Goal: Communication & Community: Answer question/provide support

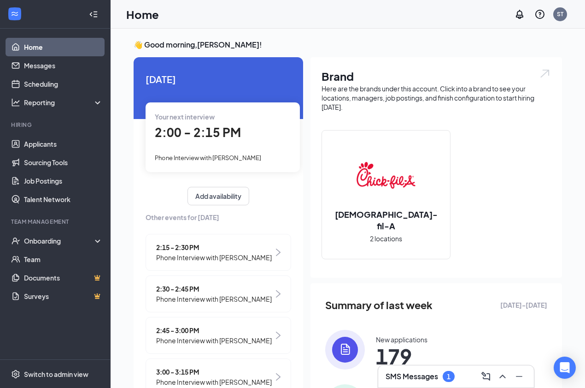
click at [435, 378] on h3 "SMS Messages" at bounding box center [412, 376] width 53 height 10
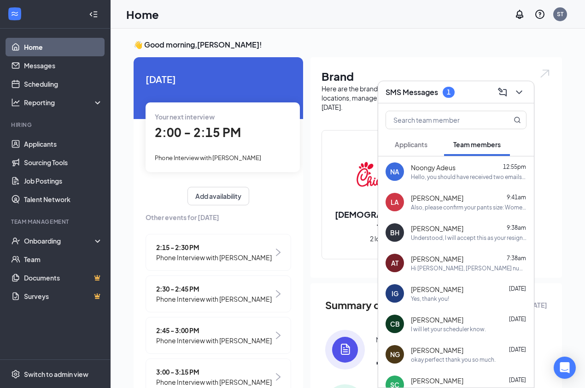
click at [411, 146] on span "Applicants" at bounding box center [411, 144] width 33 height 8
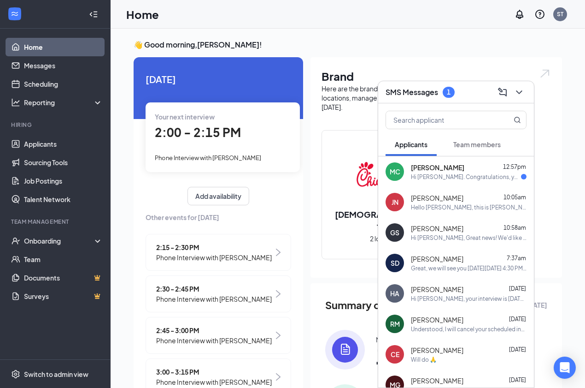
click at [447, 181] on div "MC [PERSON_NAME] 12:57pm Hi [PERSON_NAME]. Congratulations, your phone intervie…" at bounding box center [456, 171] width 156 height 30
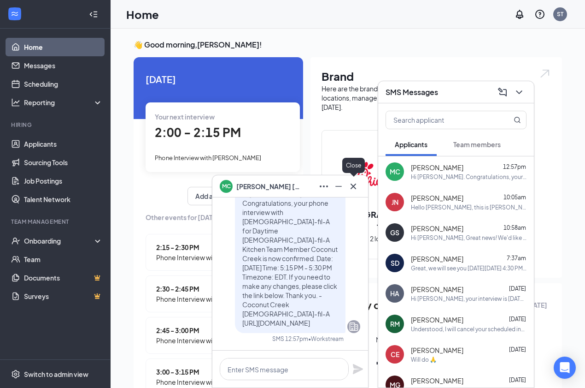
click at [358, 186] on icon "Cross" at bounding box center [353, 186] width 11 height 11
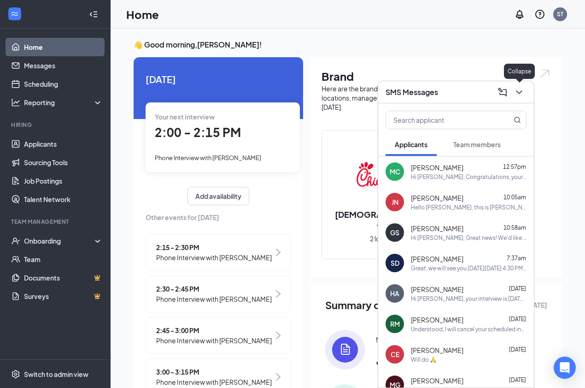
click at [520, 93] on icon "ChevronDown" at bounding box center [519, 92] width 6 height 4
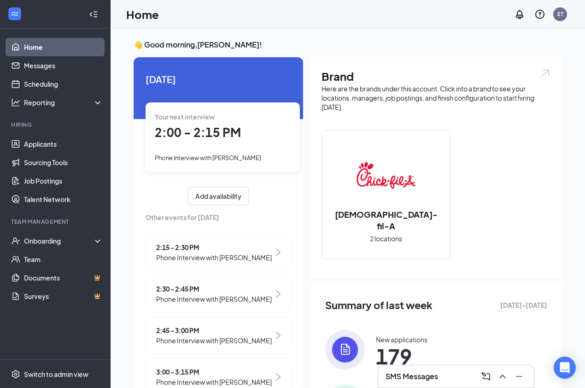
click at [209, 146] on div "Your next interview 2:00 - 2:15 PM Phone Interview with [PERSON_NAME]" at bounding box center [223, 136] width 154 height 69
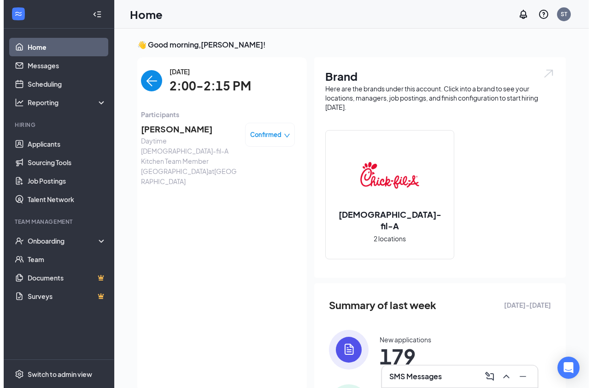
scroll to position [4, 0]
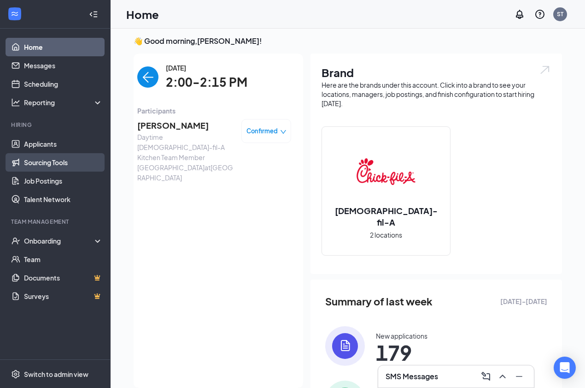
click at [170, 125] on span "[PERSON_NAME]" at bounding box center [185, 125] width 97 height 13
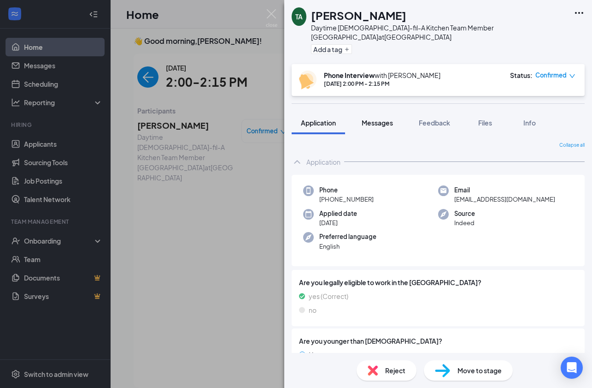
click at [376, 118] on span "Messages" at bounding box center [377, 122] width 31 height 8
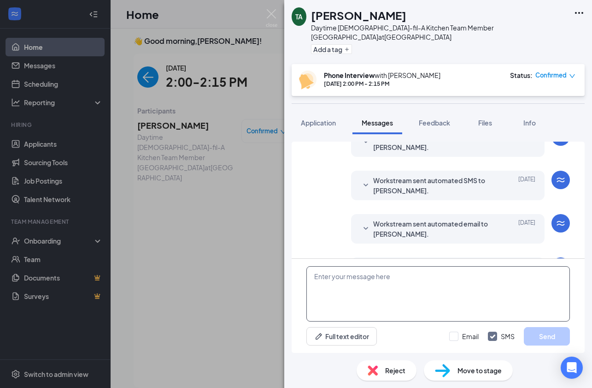
click at [352, 280] on textarea at bounding box center [438, 293] width 264 height 55
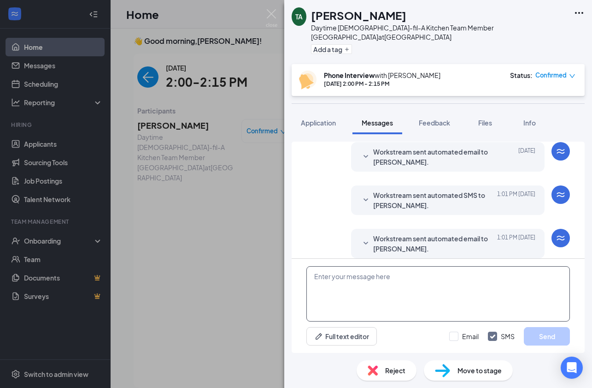
paste textarea "Hi There NAME, your interview is DATE at TIME. Our address is [STREET_ADDRESS].…"
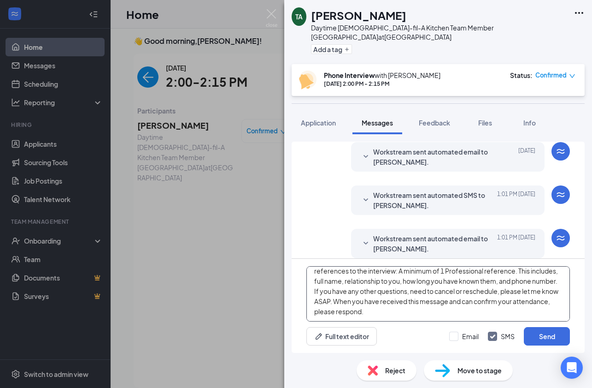
scroll to position [0, 0]
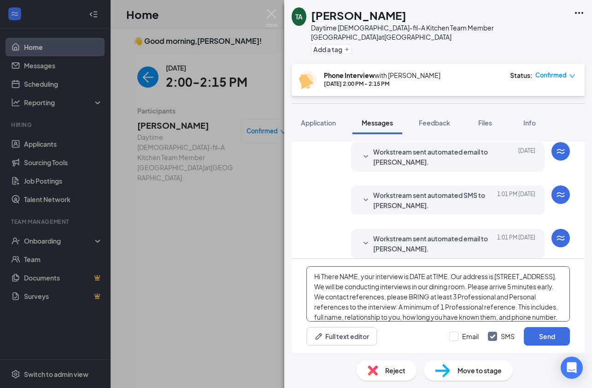
click at [358, 276] on textarea "Hi There NAME, your interview is DATE at TIME. Our address is [STREET_ADDRESS].…" at bounding box center [438, 293] width 264 height 55
click at [430, 276] on textarea "Hi There [PERSON_NAME], your interview is DATE at TIME. Our address is [STREET_…" at bounding box center [438, 293] width 264 height 55
click at [481, 276] on textarea "Hi There [PERSON_NAME], your interview is [DATE] at TIME. Our address is [STREE…" at bounding box center [438, 293] width 264 height 55
type textarea "Hi There [PERSON_NAME], your interview is [DATE] 10:15 AM. Our address is [STRE…"
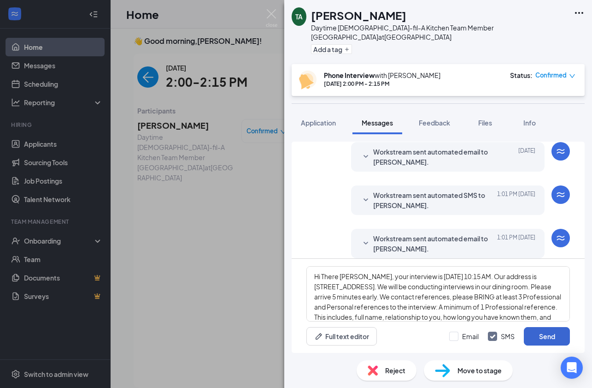
click at [555, 334] on button "Send" at bounding box center [547, 336] width 46 height 18
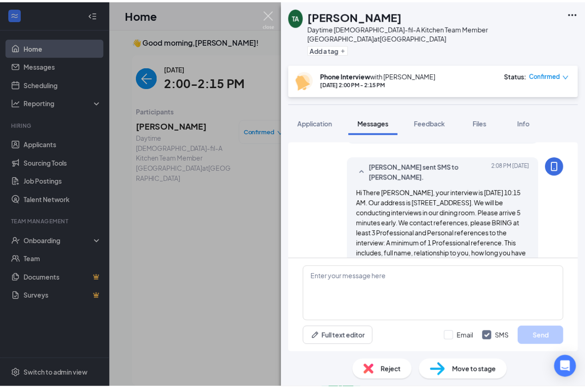
scroll to position [491, 0]
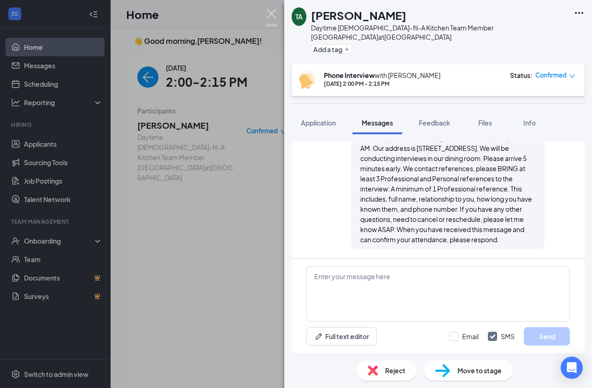
click at [272, 12] on img at bounding box center [272, 18] width 12 height 18
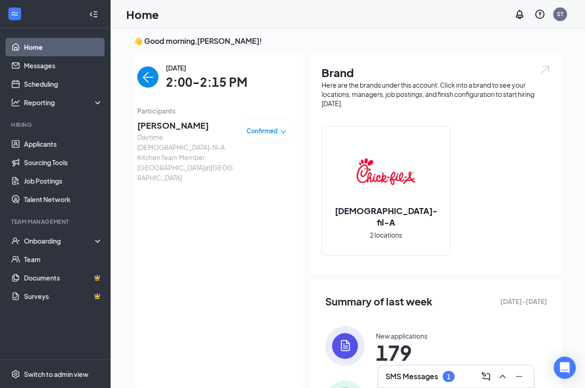
click at [280, 129] on icon "down" at bounding box center [283, 132] width 6 height 6
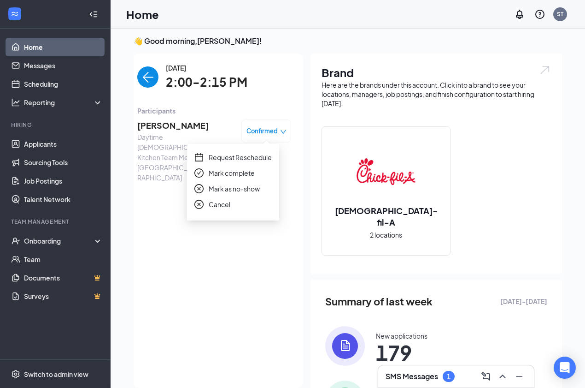
click at [239, 173] on span "Mark complete" at bounding box center [232, 173] width 46 height 10
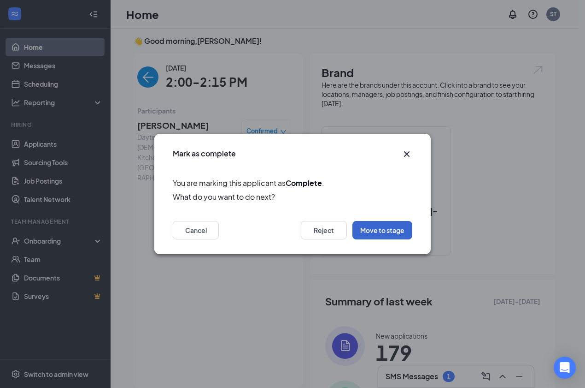
click at [394, 229] on button "Move to stage" at bounding box center [382, 230] width 60 height 18
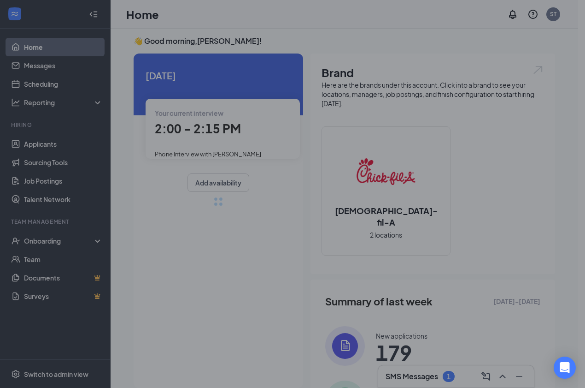
type input "Moved to in Person Interview (next stage)"
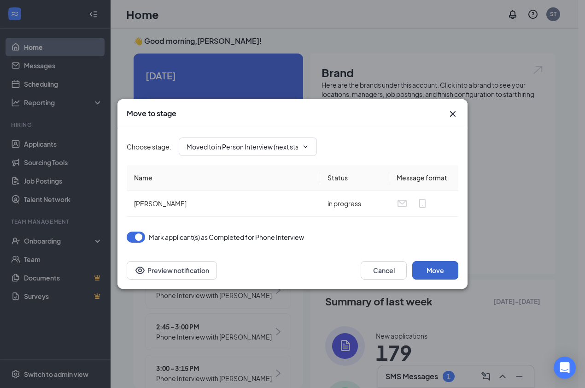
click at [438, 272] on button "Move" at bounding box center [435, 270] width 46 height 18
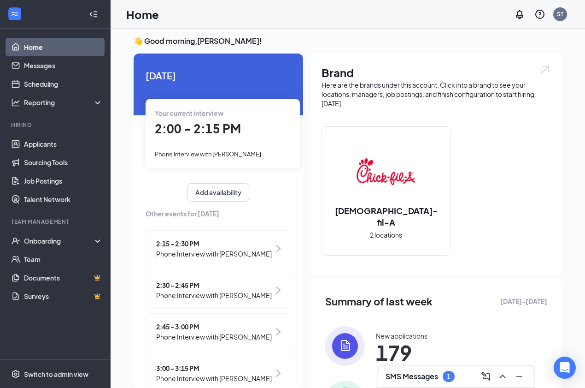
click at [443, 376] on div "1" at bounding box center [449, 375] width 12 height 11
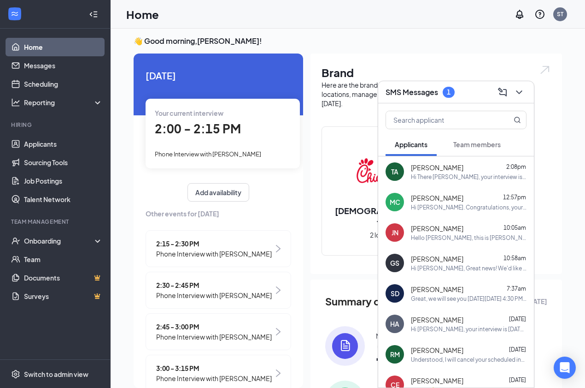
click at [488, 147] on span "Team members" at bounding box center [476, 144] width 47 height 8
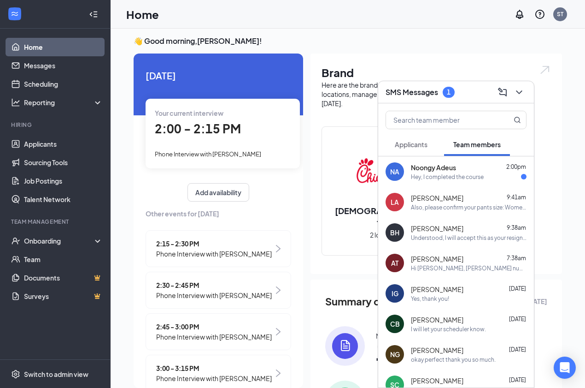
click at [475, 166] on div "Noongy Adeus 2:00pm" at bounding box center [469, 167] width 116 height 9
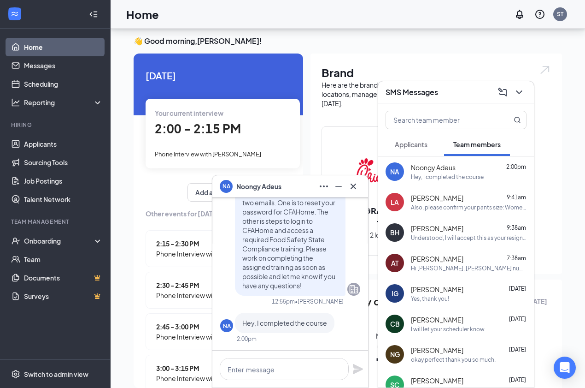
scroll to position [31, 0]
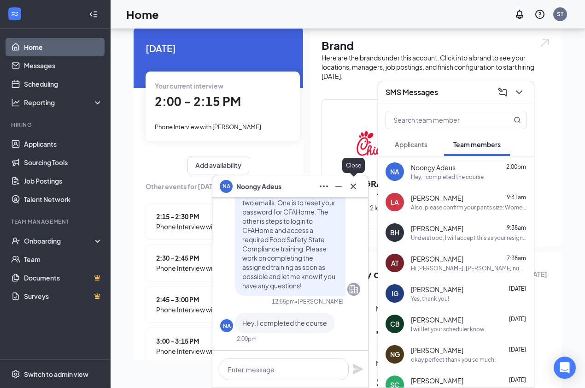
click at [357, 188] on icon "Cross" at bounding box center [353, 186] width 11 height 11
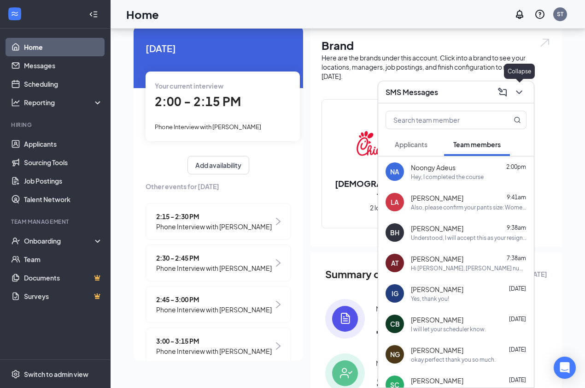
click at [521, 90] on icon "ChevronDown" at bounding box center [519, 92] width 11 height 11
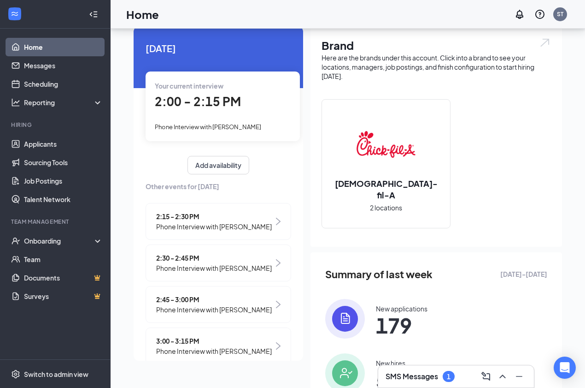
click at [429, 376] on h3 "SMS Messages" at bounding box center [412, 376] width 53 height 10
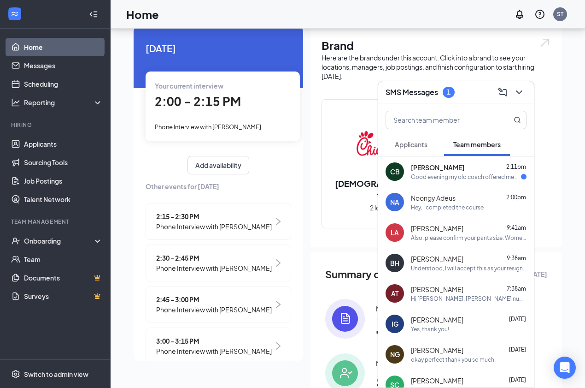
click at [453, 176] on div "Good evening my old coach offered me an extra try out day for my schools soccer…" at bounding box center [466, 177] width 110 height 8
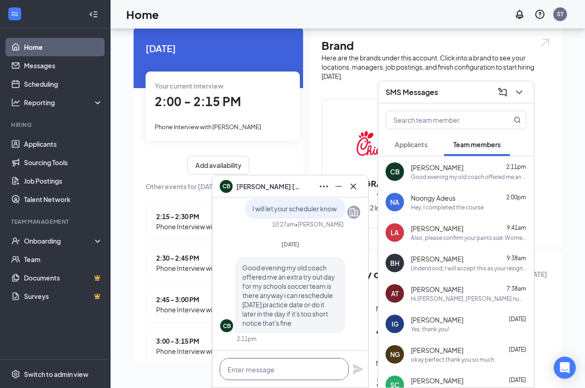
click at [260, 370] on textarea at bounding box center [284, 369] width 129 height 22
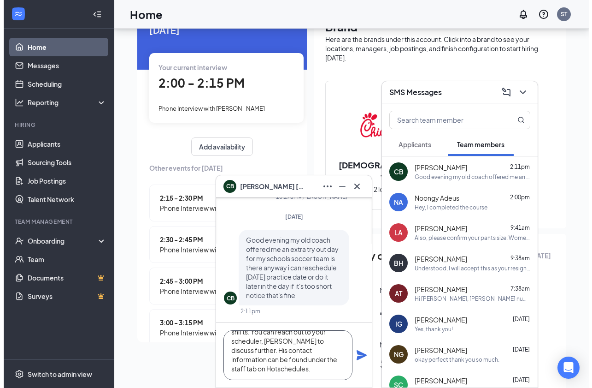
scroll to position [0, 0]
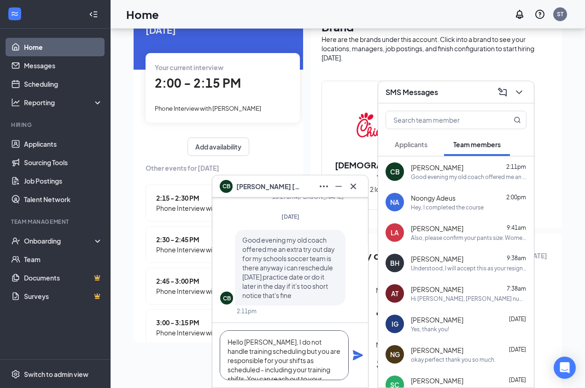
type textarea "Hello [PERSON_NAME], I do not handle training scheduling but you are responsibl…"
click at [334, 187] on icon "Minimize" at bounding box center [338, 186] width 11 height 11
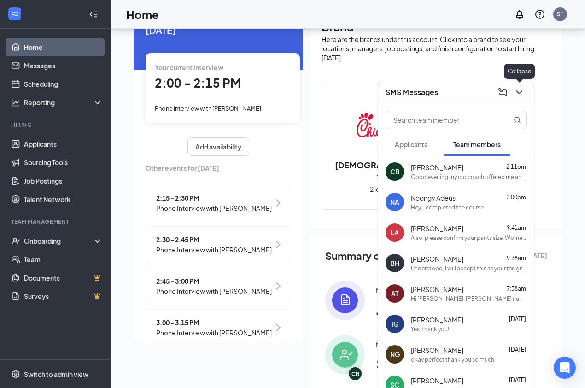
click at [523, 94] on icon "ChevronDown" at bounding box center [519, 92] width 11 height 11
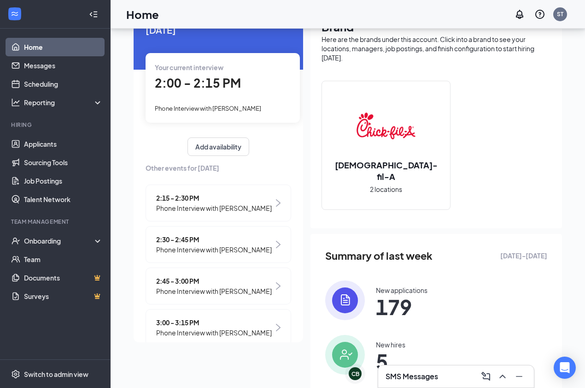
click at [228, 195] on span "2:15 - 2:30 PM" at bounding box center [214, 198] width 116 height 10
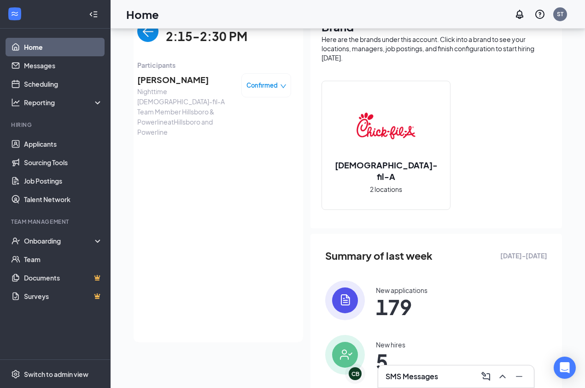
click at [176, 76] on span "[PERSON_NAME]" at bounding box center [185, 79] width 97 height 13
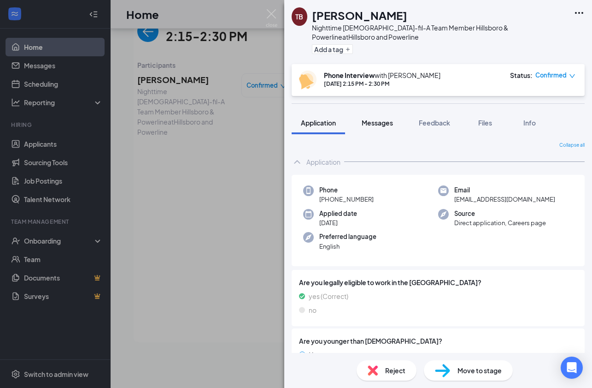
click at [370, 118] on span "Messages" at bounding box center [377, 122] width 31 height 8
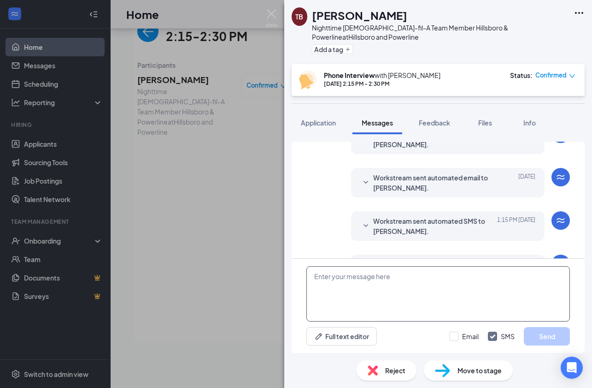
scroll to position [304, 0]
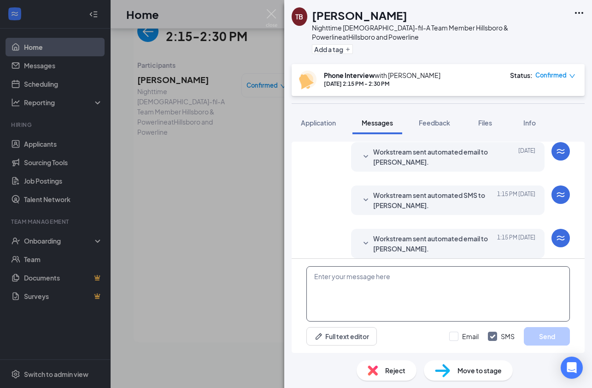
click at [354, 292] on textarea at bounding box center [438, 293] width 264 height 55
paste textarea "Hi There NAME, your interview is DATE at TIME. Our address is [STREET_ADDRESS].…"
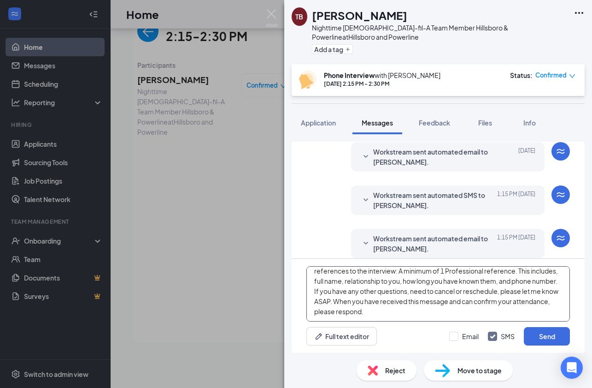
scroll to position [0, 0]
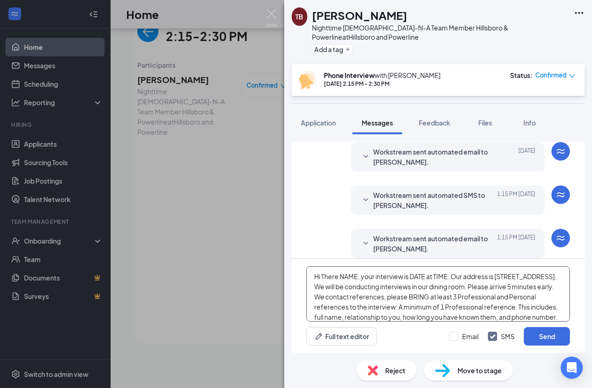
click at [357, 277] on textarea "Hi There NAME, your interview is DATE at TIME. Our address is [STREET_ADDRESS].…" at bounding box center [438, 293] width 264 height 55
click at [425, 277] on textarea "Hi [PERSON_NAME], your interview is DATE at TIME. Our address is [STREET_ADDRES…" at bounding box center [438, 293] width 264 height 55
click at [475, 276] on textarea "Hi [PERSON_NAME], your interview is [DATE] at TIME. Our address is [STREET_ADDR…" at bounding box center [438, 293] width 264 height 55
type textarea "Hi [PERSON_NAME], your interview is [DATE] 3:00 PM. Our address is [STREET_ADDR…"
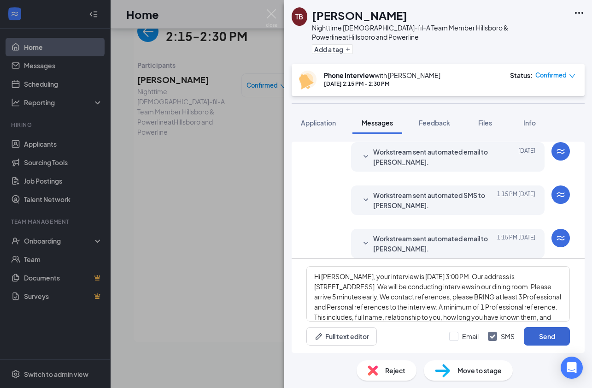
click at [545, 343] on button "Send" at bounding box center [547, 336] width 46 height 18
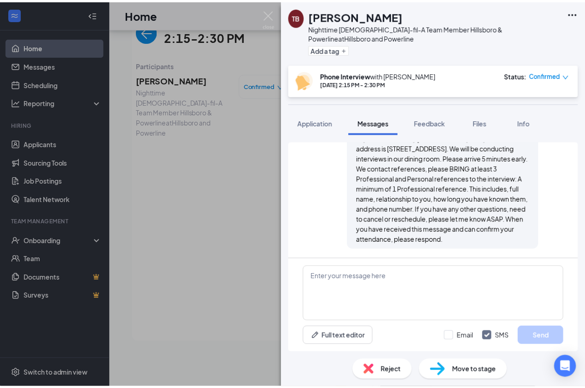
scroll to position [474, 0]
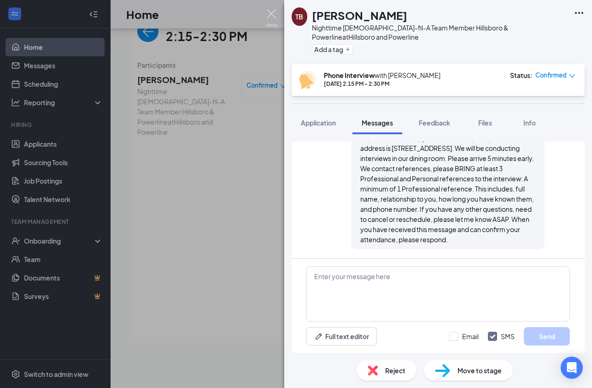
click at [275, 13] on img at bounding box center [272, 18] width 12 height 18
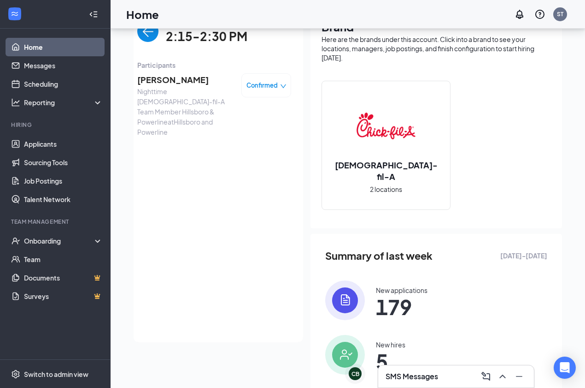
click at [280, 85] on icon "down" at bounding box center [283, 86] width 6 height 6
click at [250, 127] on span "Mark complete" at bounding box center [232, 127] width 46 height 10
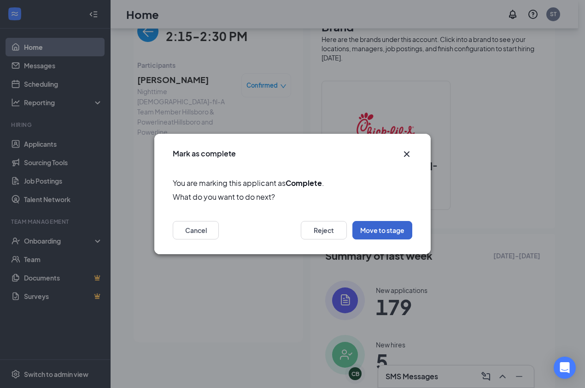
click at [400, 237] on button "Move to stage" at bounding box center [382, 230] width 60 height 18
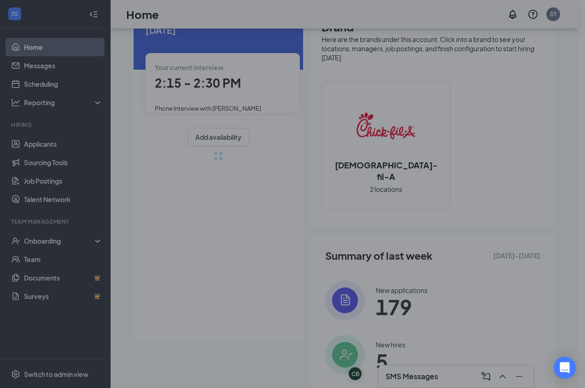
type input "Moved to In Person Interview (next stage)"
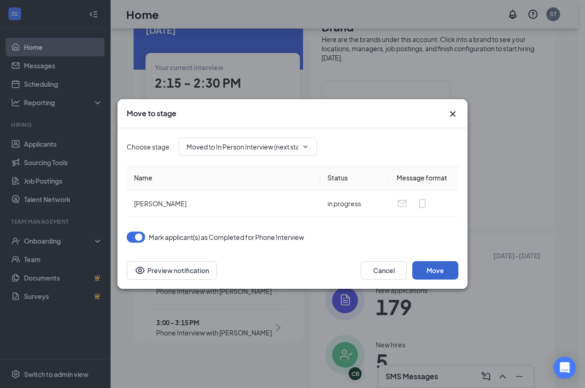
click at [438, 270] on button "Move" at bounding box center [435, 270] width 46 height 18
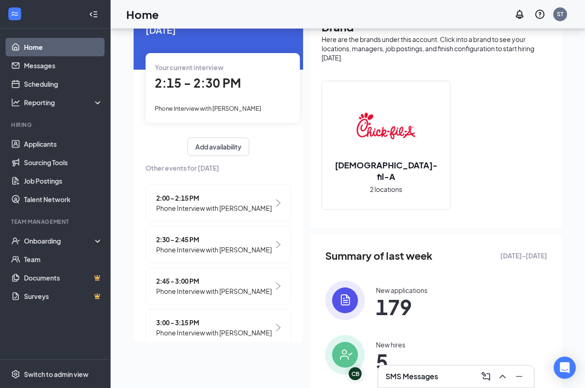
click at [424, 374] on h3 "SMS Messages" at bounding box center [412, 376] width 53 height 10
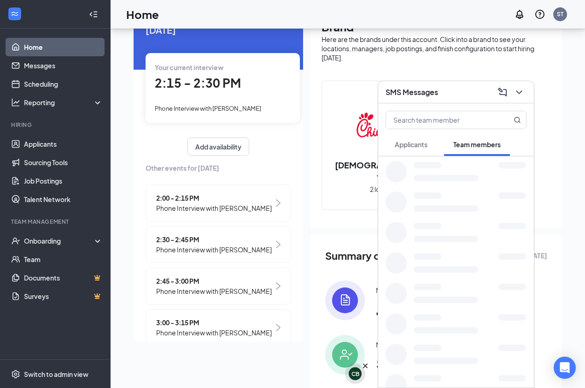
click at [354, 374] on div "CB" at bounding box center [356, 374] width 8 height 8
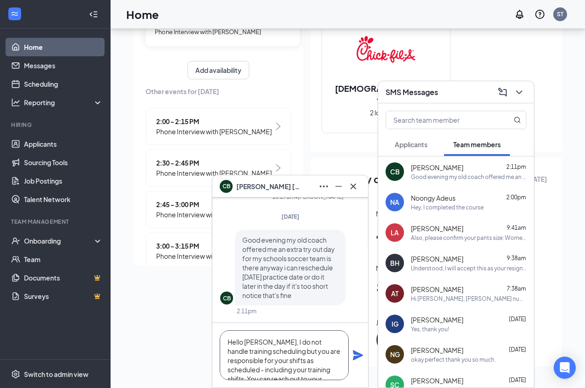
drag, startPoint x: 293, startPoint y: 370, endPoint x: 206, endPoint y: 303, distance: 110.1
click at [206, 303] on div "CB [PERSON_NAME] [DATE] Once logged into CFA home, navigate to Pathway 2.0 (thi…" at bounding box center [348, 145] width 475 height 485
type textarea "Hello [PERSON_NAME], please ensure you speak with [PERSON_NAME] to discuss this…"
click at [354, 354] on icon "Plane" at bounding box center [358, 355] width 10 height 10
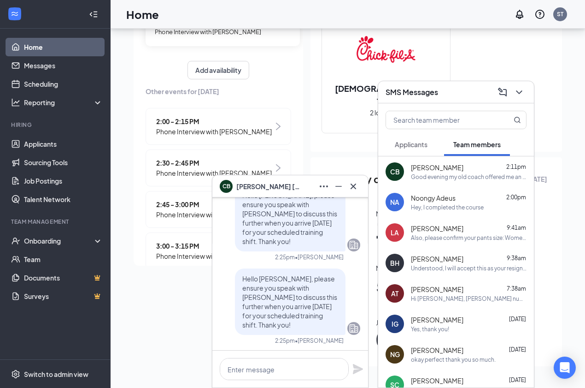
scroll to position [0, 0]
click at [356, 187] on icon "Cross" at bounding box center [353, 186] width 11 height 11
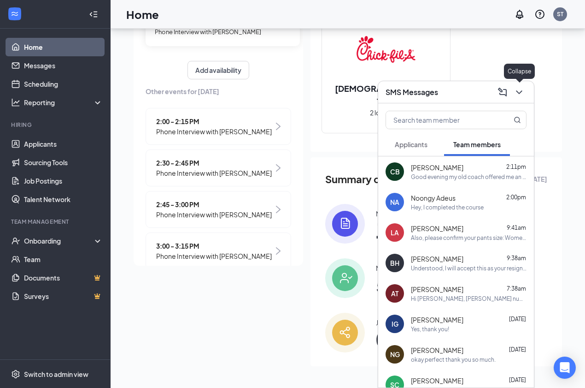
click at [522, 92] on icon "ChevronDown" at bounding box center [519, 92] width 11 height 11
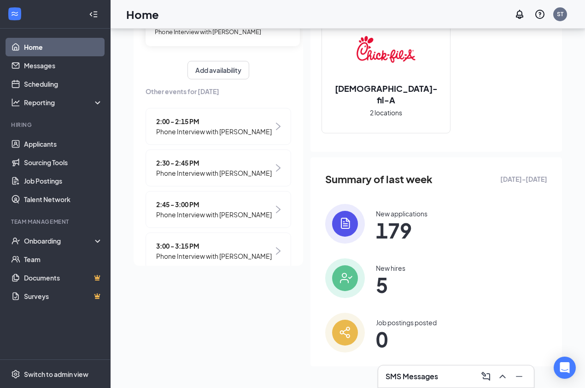
click at [210, 173] on span "Phone Interview with [PERSON_NAME]" at bounding box center [214, 173] width 116 height 10
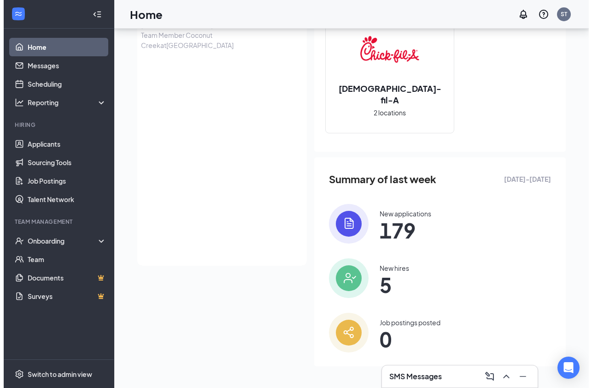
scroll to position [57, 0]
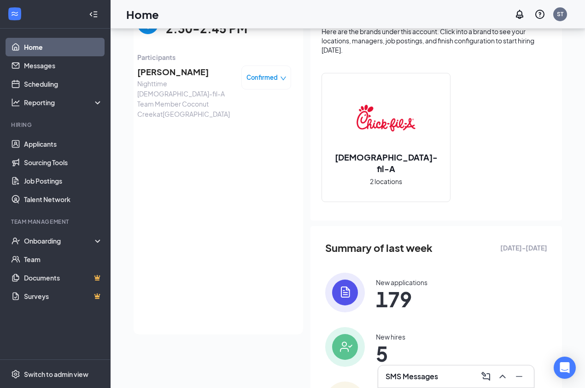
click at [157, 74] on span "[PERSON_NAME]" at bounding box center [185, 71] width 97 height 13
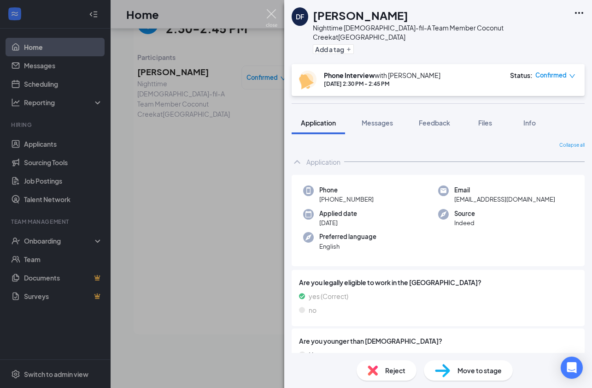
click at [270, 13] on img at bounding box center [272, 18] width 12 height 18
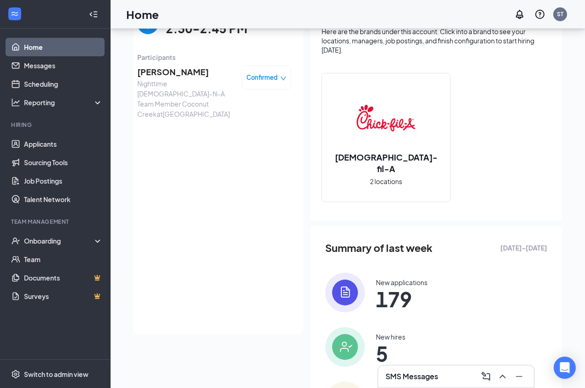
click at [280, 77] on icon "down" at bounding box center [283, 78] width 6 height 6
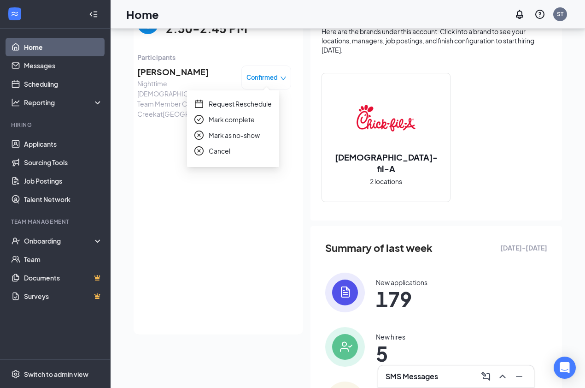
click at [252, 117] on span "Mark complete" at bounding box center [232, 119] width 46 height 10
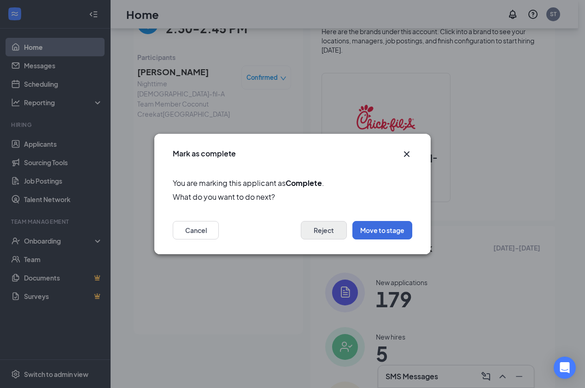
click at [326, 230] on button "Reject" at bounding box center [324, 230] width 46 height 18
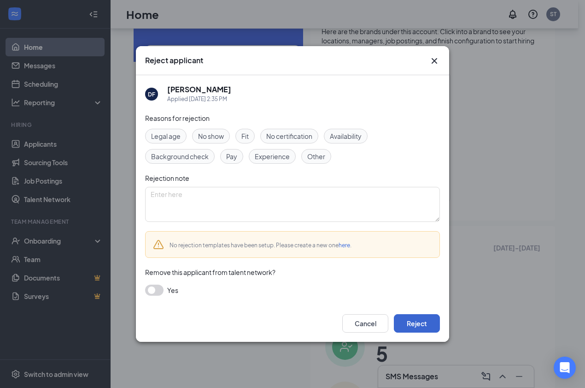
click at [426, 320] on button "Reject" at bounding box center [417, 323] width 46 height 18
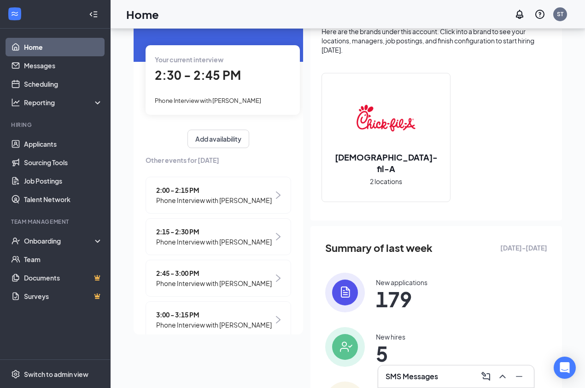
click at [194, 282] on span "Phone Interview with [PERSON_NAME]" at bounding box center [214, 283] width 116 height 10
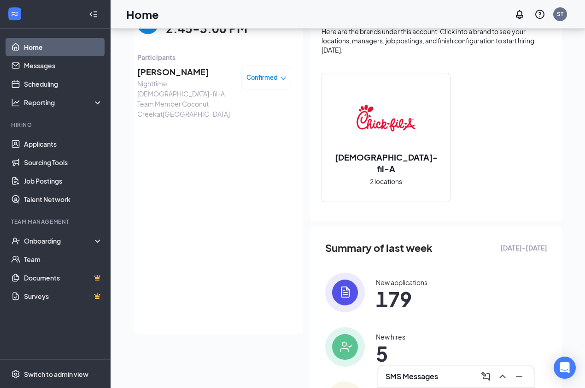
click at [164, 70] on span "[PERSON_NAME]" at bounding box center [185, 71] width 97 height 13
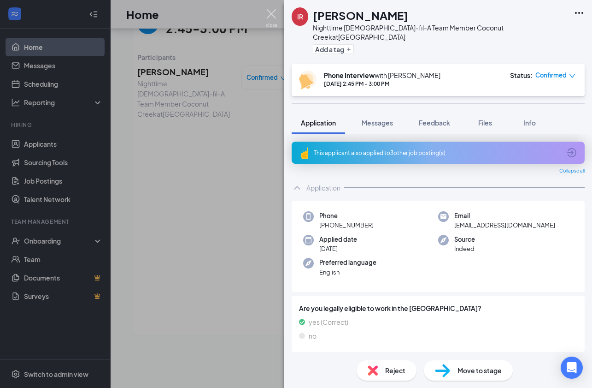
click at [270, 13] on img at bounding box center [272, 18] width 12 height 18
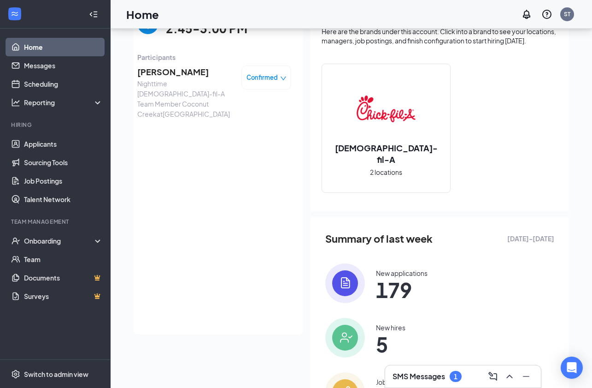
click at [280, 79] on icon "down" at bounding box center [283, 78] width 6 height 6
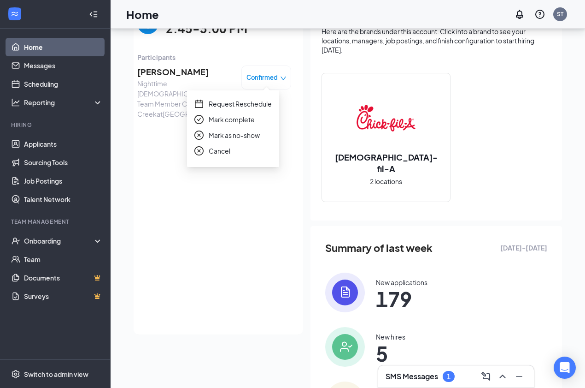
click at [249, 120] on span "Mark complete" at bounding box center [232, 119] width 46 height 10
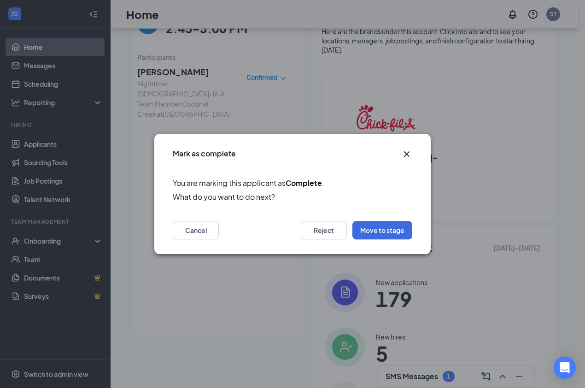
click at [328, 240] on div "Cancel Reject Move to stage" at bounding box center [292, 232] width 276 height 42
click at [326, 228] on button "Reject" at bounding box center [324, 230] width 46 height 18
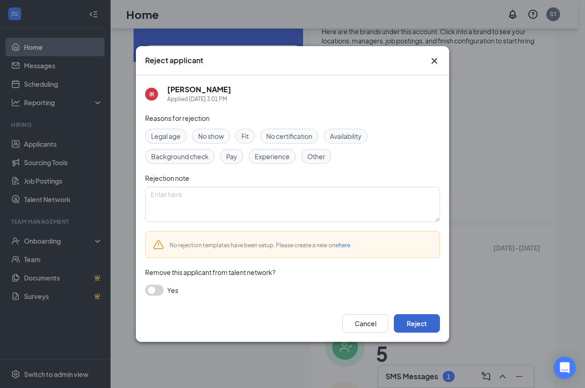
click at [429, 326] on button "Reject" at bounding box center [417, 323] width 46 height 18
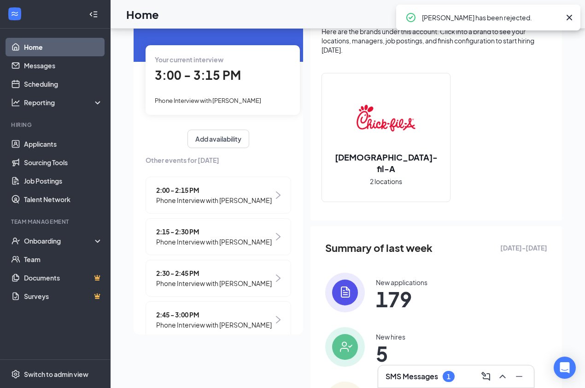
click at [223, 98] on span "Phone Interview with [PERSON_NAME]" at bounding box center [208, 100] width 106 height 7
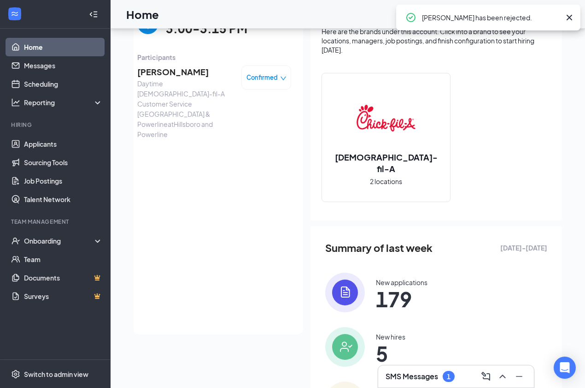
click at [165, 72] on span "[PERSON_NAME]" at bounding box center [185, 71] width 97 height 13
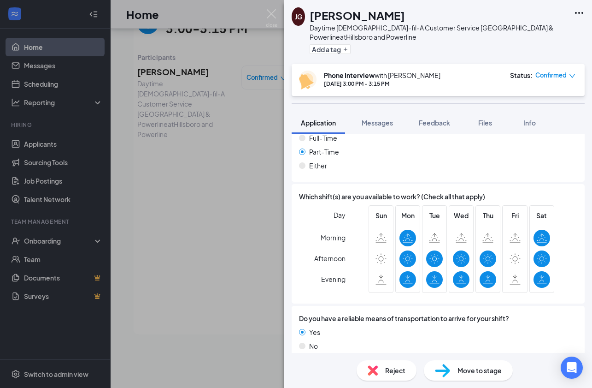
scroll to position [429, 0]
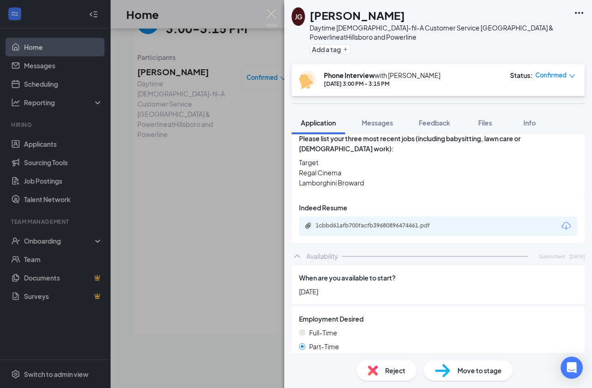
click at [561, 220] on icon "Download" at bounding box center [566, 225] width 11 height 11
click at [391, 126] on span "Messages" at bounding box center [377, 122] width 31 height 8
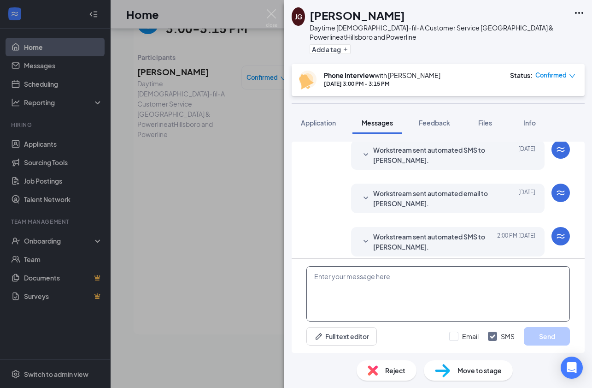
scroll to position [313, 0]
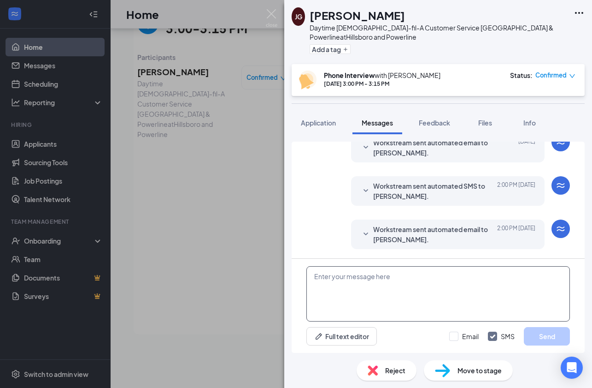
click at [374, 294] on textarea at bounding box center [438, 293] width 264 height 55
paste textarea "Hi There NAME, your interview is DATE at TIME. Our address is [STREET_ADDRESS].…"
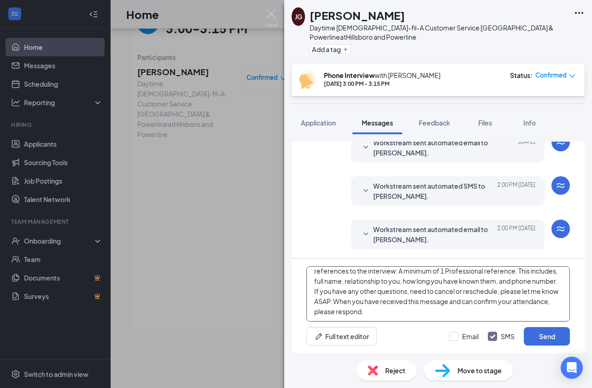
scroll to position [0, 0]
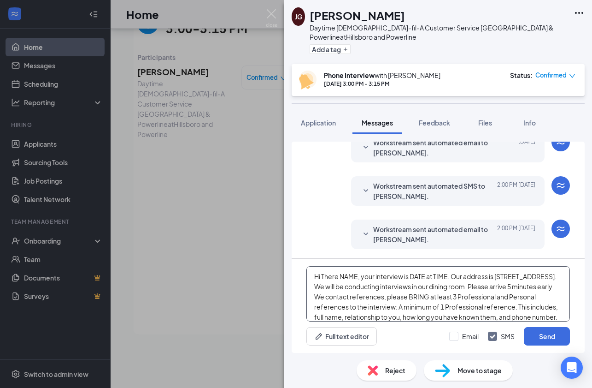
click at [358, 276] on textarea "Hi There NAME, your interview is DATE at TIME. Our address is [STREET_ADDRESS].…" at bounding box center [438, 293] width 264 height 55
click at [427, 276] on textarea "Hi There [PERSON_NAME], your interview is DATE at TIME. Our address is [STREET_…" at bounding box center [438, 293] width 264 height 55
click at [479, 278] on textarea "Hi There [PERSON_NAME], your interview is [DATE] at TIME. Our address is [STREE…" at bounding box center [438, 293] width 264 height 55
type textarea "Hi There [PERSON_NAME], your interview is [DATE] 3:30 PM. Our address is [STREE…"
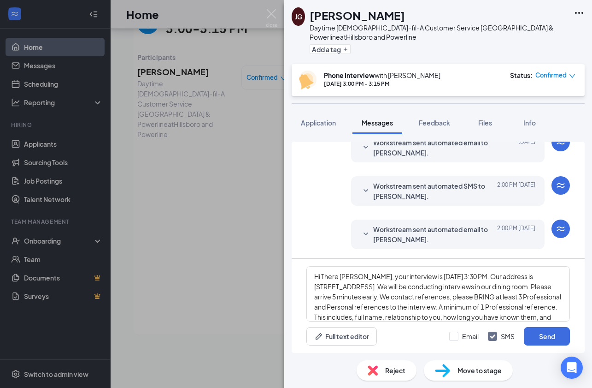
click at [547, 324] on div "Hi There [PERSON_NAME], your interview is [DATE] 3:30 PM. Our address is [STREE…" at bounding box center [438, 305] width 293 height 94
click at [548, 350] on div "Hi There [PERSON_NAME], your interview is [DATE] 3:30 PM. Our address is [STREE…" at bounding box center [438, 305] width 293 height 94
click at [546, 343] on button "Send" at bounding box center [547, 336] width 46 height 18
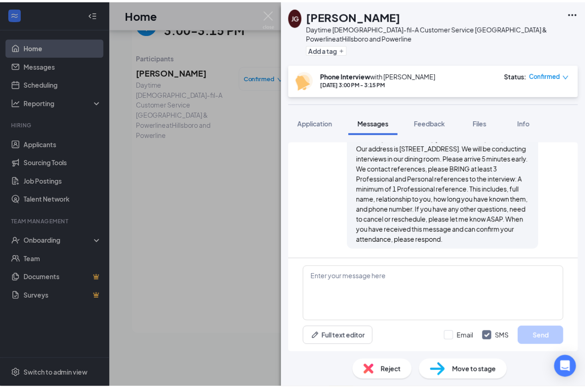
scroll to position [483, 0]
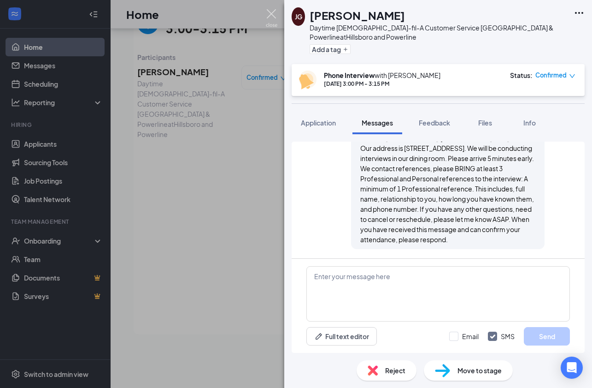
click at [271, 12] on img at bounding box center [272, 18] width 12 height 18
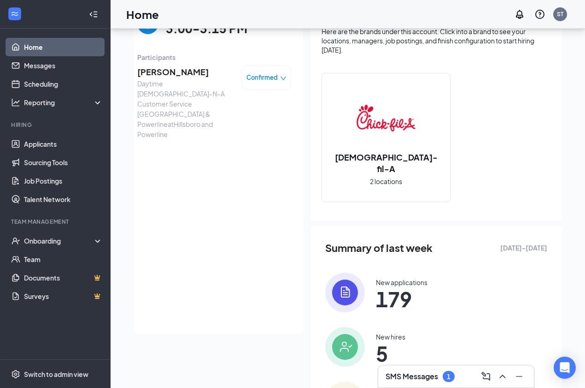
click at [280, 81] on icon "down" at bounding box center [283, 78] width 6 height 6
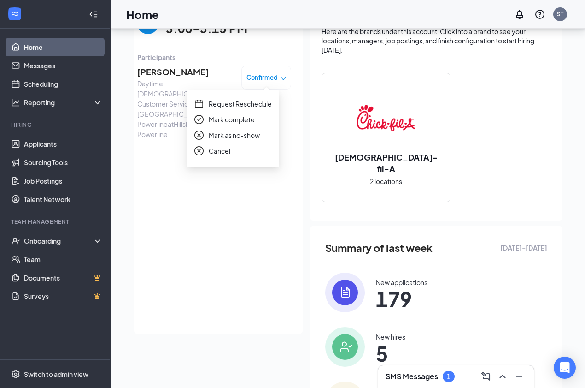
click at [240, 121] on span "Mark complete" at bounding box center [232, 119] width 46 height 10
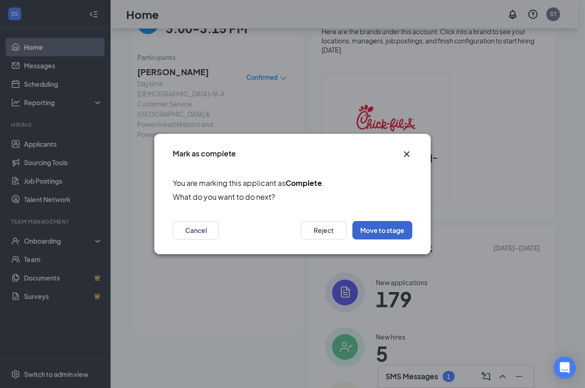
click at [392, 233] on button "Move to stage" at bounding box center [382, 230] width 60 height 18
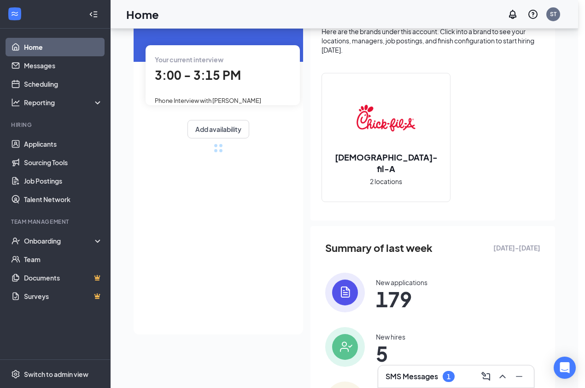
type input "Moved to In Person Interview (next stage)"
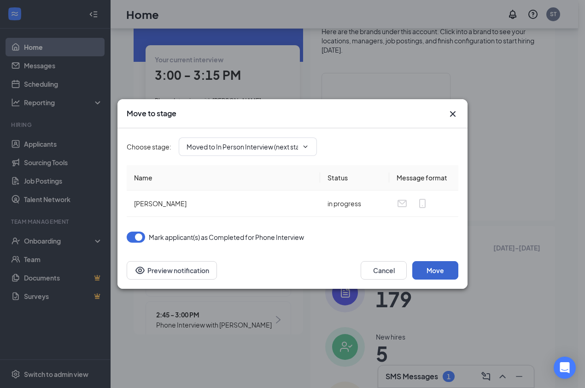
click at [435, 276] on button "Move" at bounding box center [435, 270] width 46 height 18
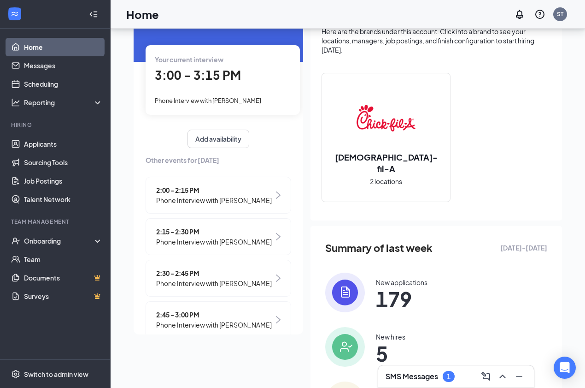
click at [427, 384] on div "SMS Messages 1" at bounding box center [456, 376] width 156 height 22
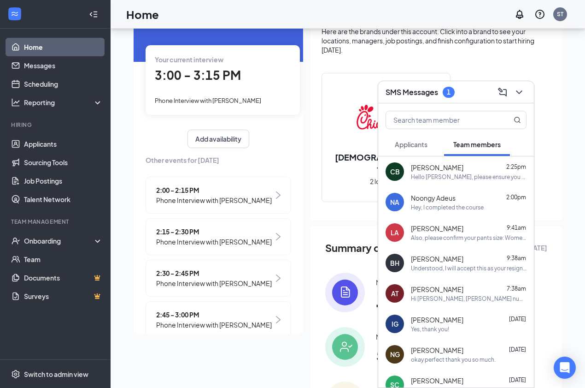
click at [425, 142] on span "Applicants" at bounding box center [411, 144] width 33 height 8
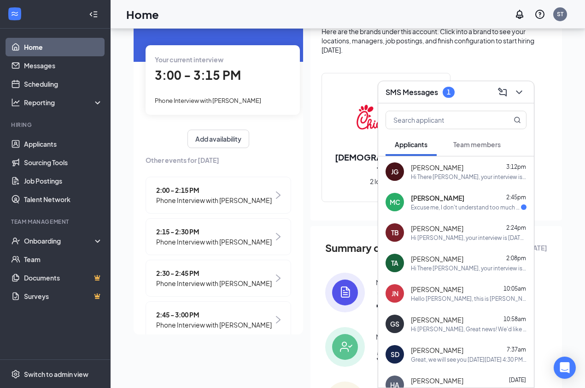
click at [459, 200] on div "[PERSON_NAME] 2:45pm" at bounding box center [469, 197] width 116 height 9
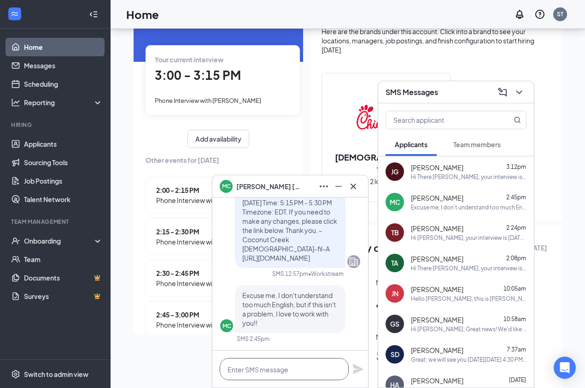
click at [278, 361] on textarea at bounding box center [284, 369] width 129 height 22
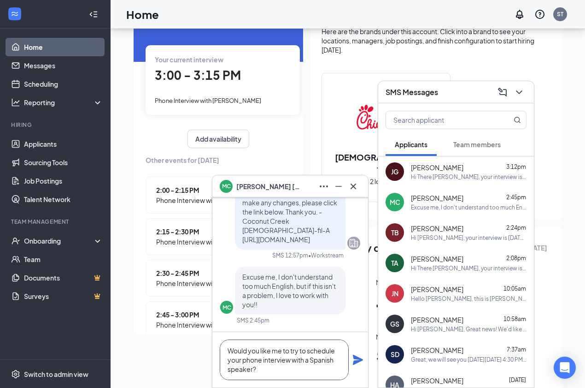
type textarea "Would you like me to try to schedule your phone interview with a Spanish speake…"
click at [358, 359] on icon "Plane" at bounding box center [357, 359] width 11 height 11
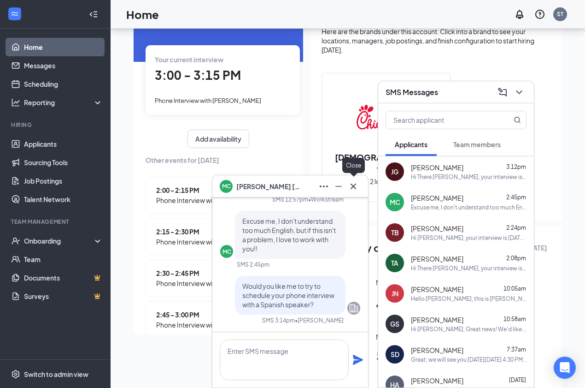
scroll to position [0, 0]
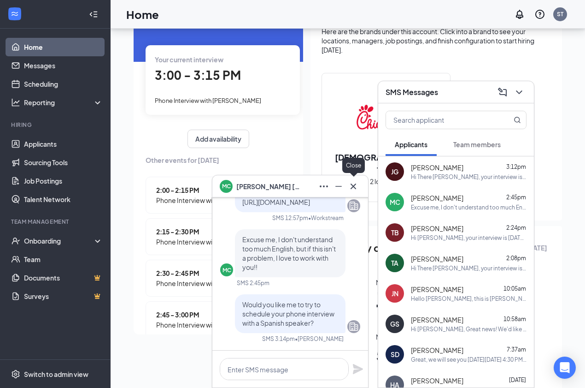
click at [352, 187] on icon "Cross" at bounding box center [353, 186] width 11 height 11
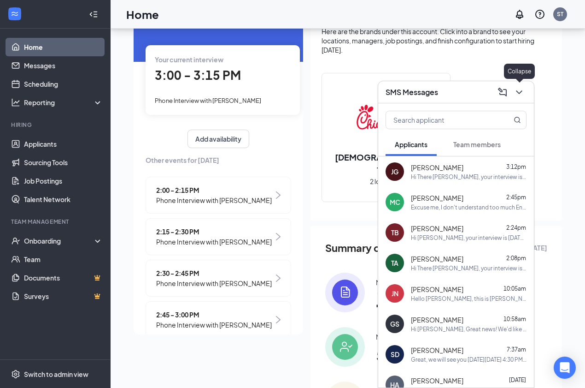
click at [517, 89] on icon "ChevronDown" at bounding box center [519, 92] width 11 height 11
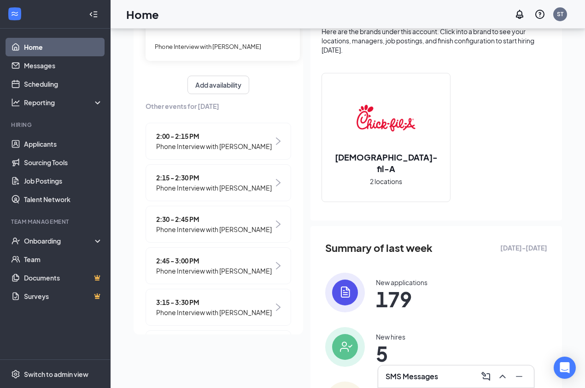
scroll to position [74, 0]
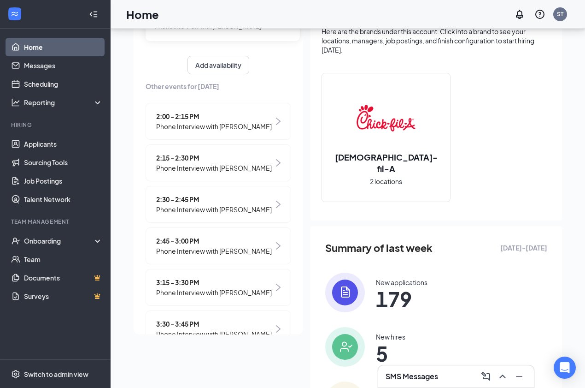
click at [225, 282] on span "3:15 - 3:30 PM" at bounding box center [214, 282] width 116 height 10
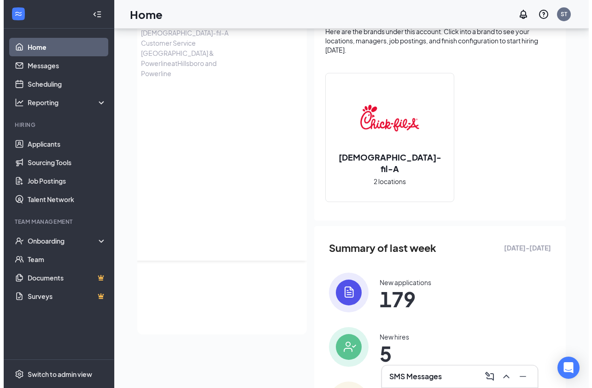
scroll to position [0, 0]
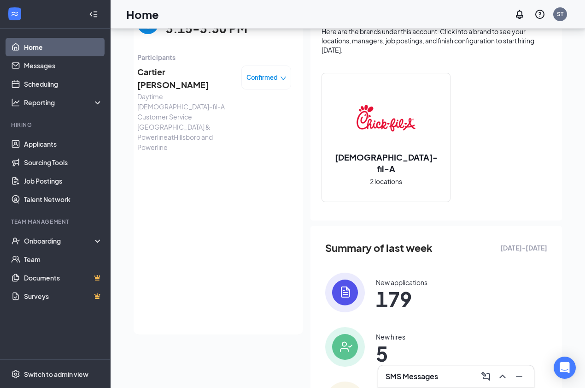
click at [174, 73] on span "Cartier [PERSON_NAME]" at bounding box center [185, 78] width 97 height 26
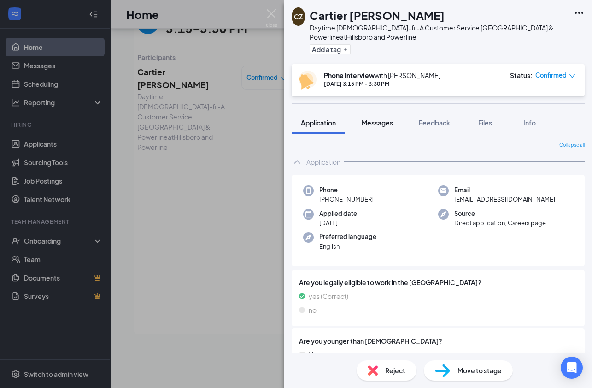
click at [375, 122] on span "Messages" at bounding box center [377, 122] width 31 height 8
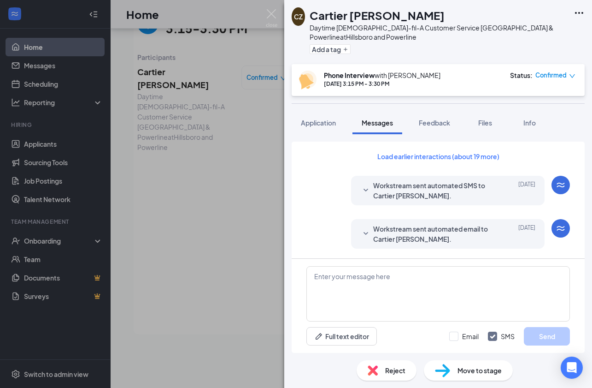
scroll to position [336, 0]
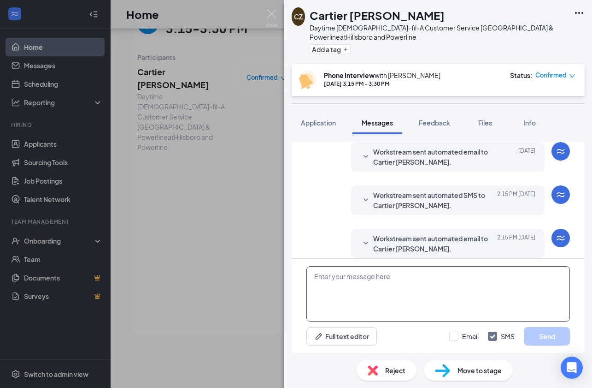
click at [381, 283] on textarea at bounding box center [438, 293] width 264 height 55
paste textarea "Hi There NAME, your interview is DATE at TIME. Our address is [STREET_ADDRESS].…"
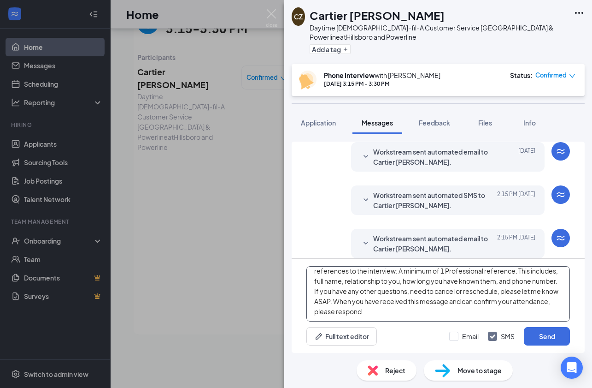
scroll to position [0, 0]
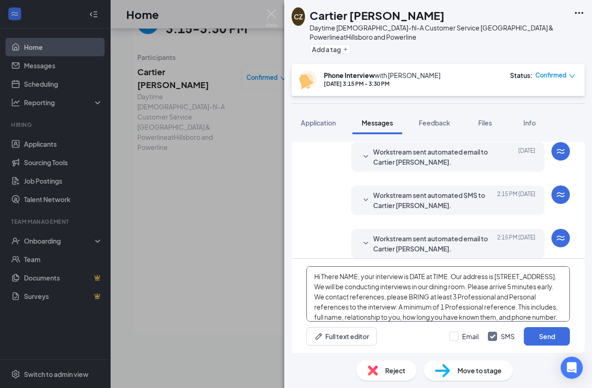
click at [357, 277] on textarea "Hi There NAME, your interview is DATE at TIME. Our address is [STREET_ADDRESS].…" at bounding box center [438, 293] width 264 height 55
click at [427, 276] on textarea "Hi [PERSON_NAME], your interview is DATE at TIME. Our address is [STREET_ADDRES…" at bounding box center [438, 293] width 264 height 55
click at [479, 277] on textarea "Hi [PERSON_NAME], your interview is [DATE] at TIME. Our address is [STREET_ADDR…" at bounding box center [438, 293] width 264 height 55
type textarea "Hi [PERSON_NAME], your interview is [DATE] 9:30 AM. Our address is [STREET_ADDR…"
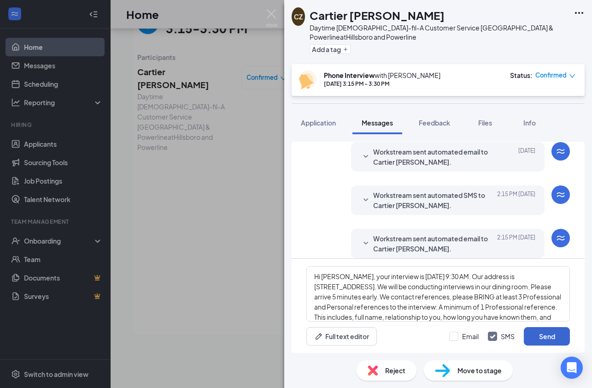
click at [545, 333] on button "Send" at bounding box center [547, 336] width 46 height 18
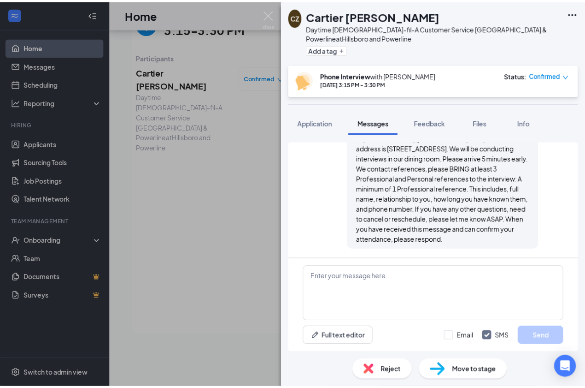
scroll to position [506, 0]
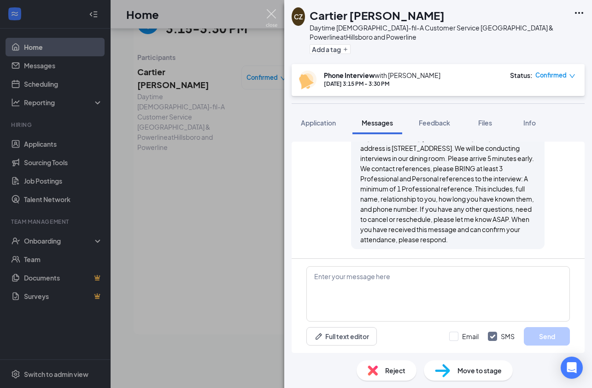
click at [275, 14] on img at bounding box center [272, 18] width 12 height 18
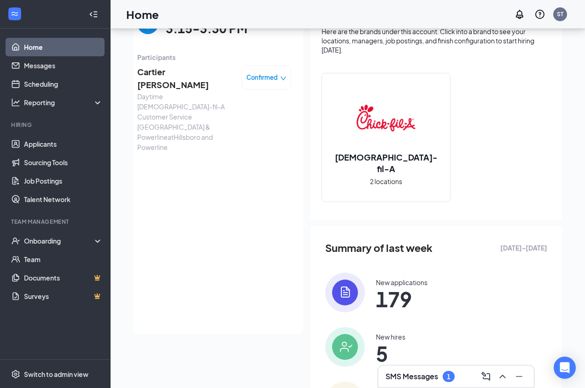
scroll to position [45, 0]
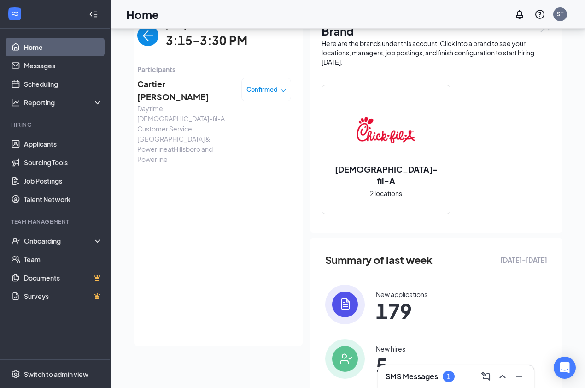
click at [142, 35] on img "back-button" at bounding box center [147, 35] width 21 height 21
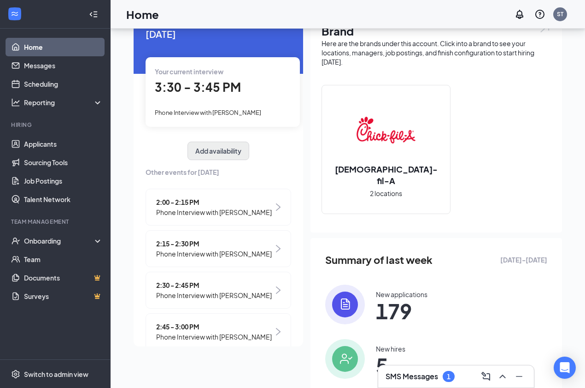
scroll to position [0, 0]
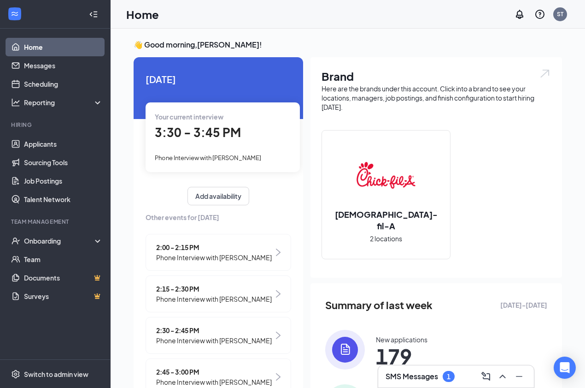
click at [222, 146] on div "Your current interview 3:30 - 3:45 PM Phone Interview with [PERSON_NAME]" at bounding box center [223, 136] width 154 height 69
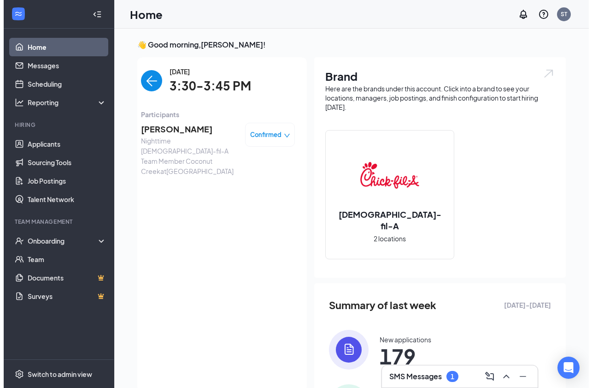
scroll to position [4, 0]
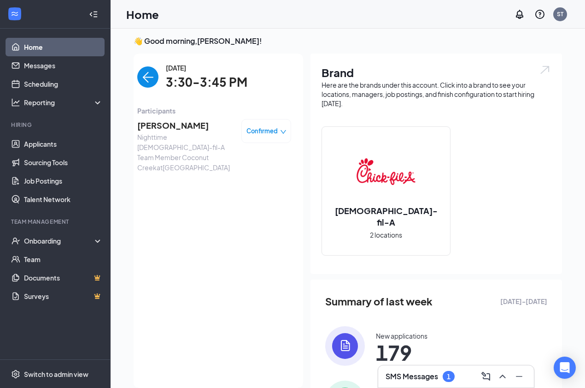
click at [182, 125] on span "[PERSON_NAME]" at bounding box center [185, 125] width 97 height 13
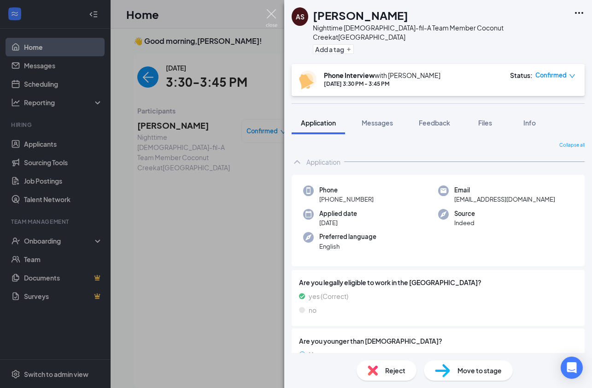
click at [270, 17] on img at bounding box center [272, 18] width 12 height 18
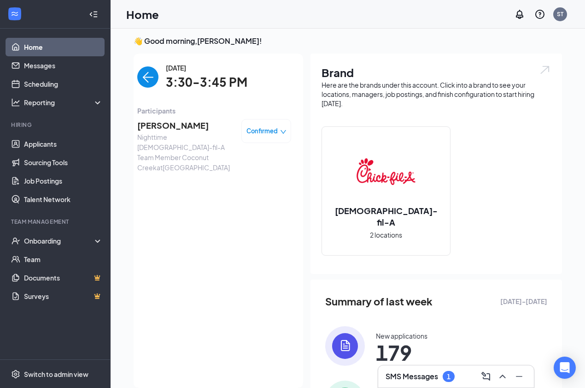
click at [152, 125] on span "[PERSON_NAME]" at bounding box center [185, 125] width 97 height 13
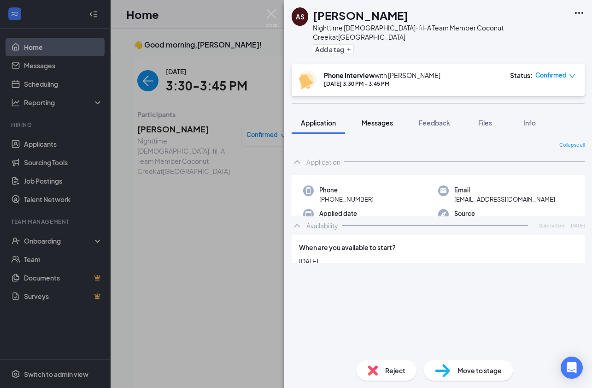
scroll to position [4, 0]
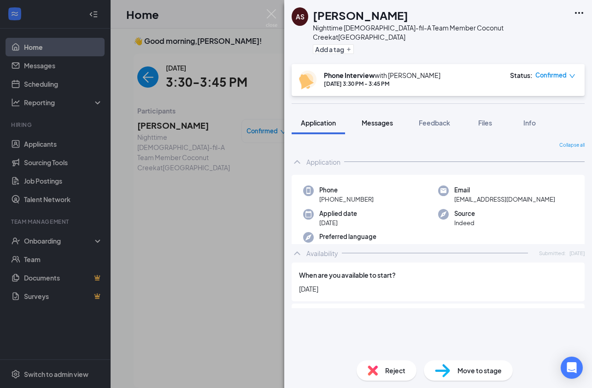
click at [383, 118] on span "Messages" at bounding box center [377, 122] width 31 height 8
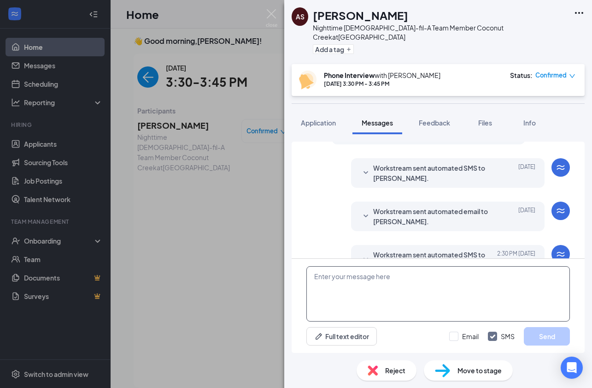
scroll to position [336, 0]
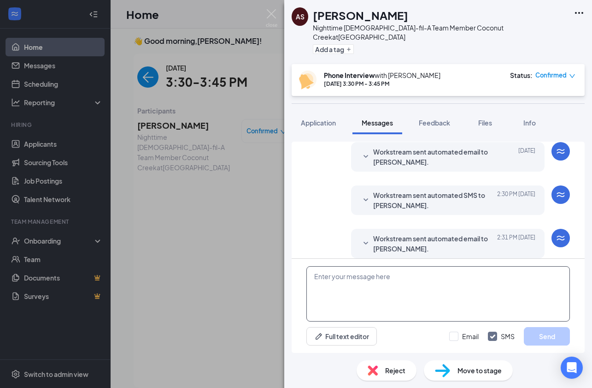
click at [389, 288] on textarea at bounding box center [438, 293] width 264 height 55
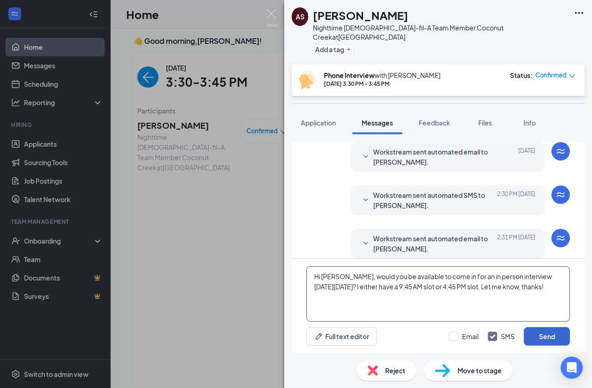
type textarea "Hi [PERSON_NAME], would you be available to come in for an in person interview …"
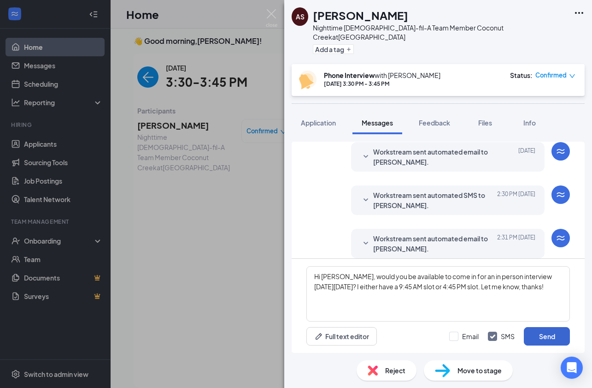
click at [556, 328] on button "Send" at bounding box center [547, 336] width 46 height 18
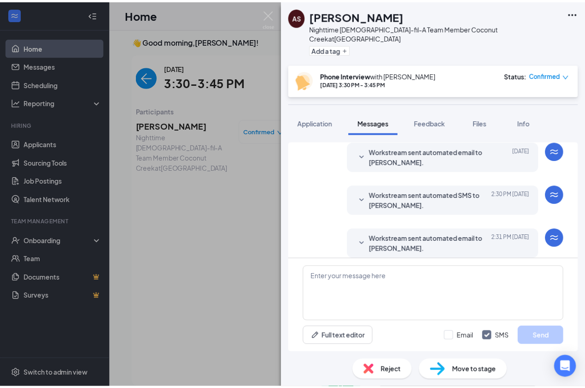
scroll to position [415, 0]
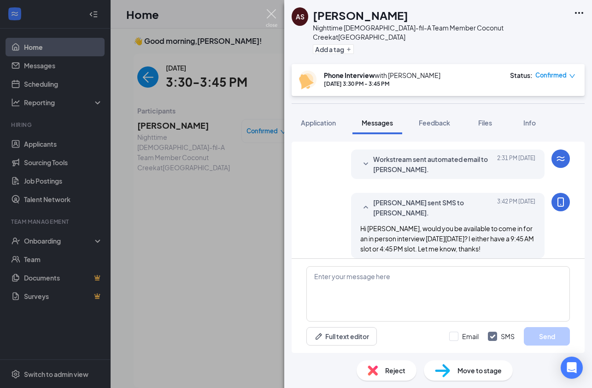
click at [272, 12] on img at bounding box center [272, 18] width 12 height 18
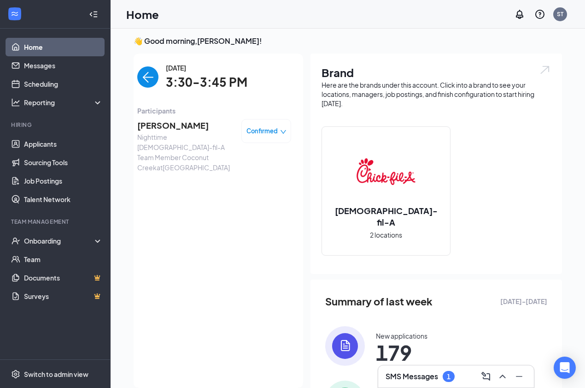
click at [148, 78] on img "back-button" at bounding box center [147, 76] width 21 height 21
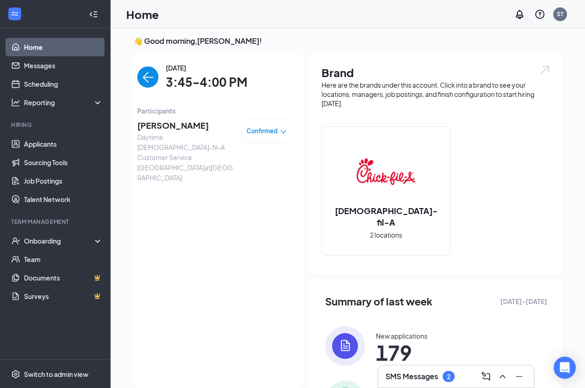
click at [168, 123] on span "Dylan Hain" at bounding box center [185, 125] width 97 height 13
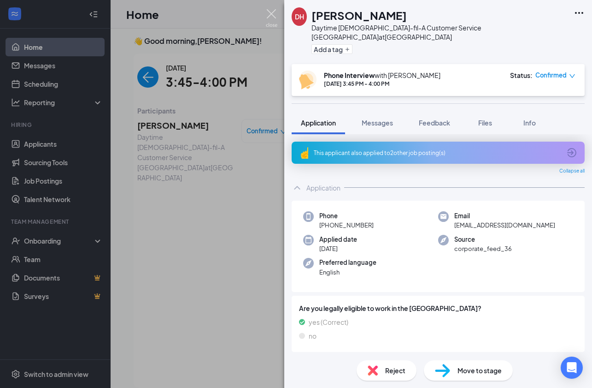
click at [273, 11] on img at bounding box center [272, 18] width 12 height 18
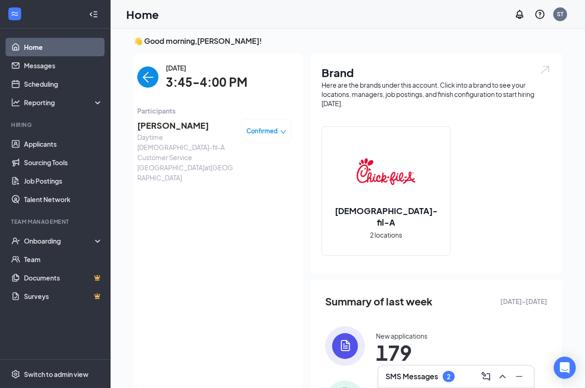
click at [438, 370] on div "SMS Messages 2" at bounding box center [420, 375] width 69 height 11
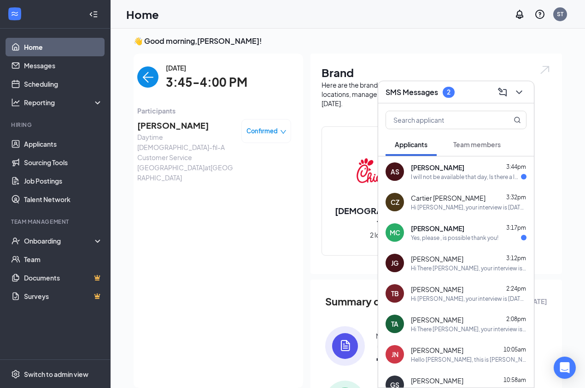
click at [453, 179] on div "I will not be available that day, Is there a later date you could possibly sche…" at bounding box center [466, 177] width 110 height 8
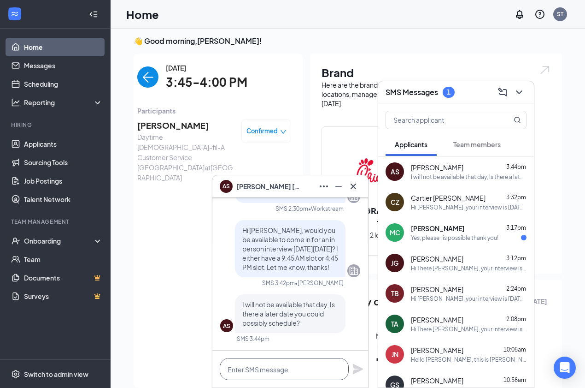
click at [287, 371] on textarea at bounding box center [284, 369] width 129 height 22
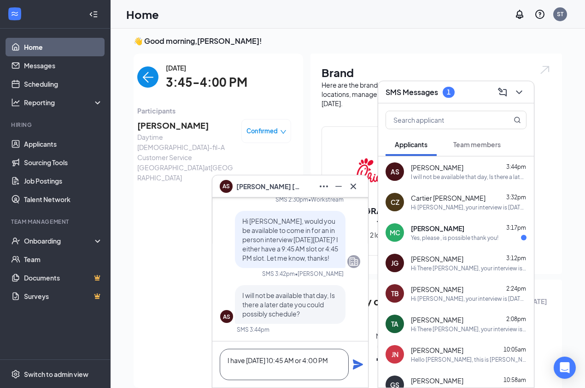
type textarea "I have Tuesday 10/21 at 10:45 AM or 4:00 PM"
click at [352, 362] on div "I have Tuesday 10/21 at 10:45 AM or 4:00 PM" at bounding box center [290, 364] width 156 height 46
click at [355, 363] on icon "Plane" at bounding box center [358, 364] width 10 height 10
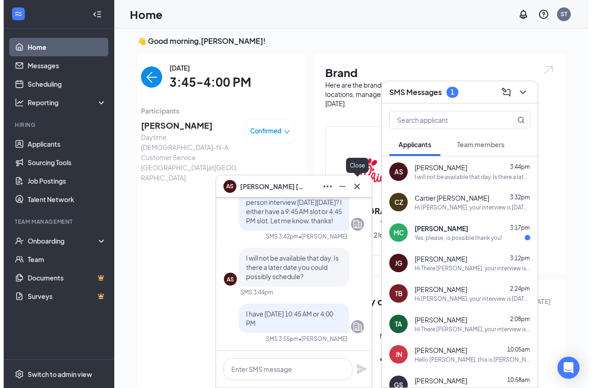
scroll to position [0, 0]
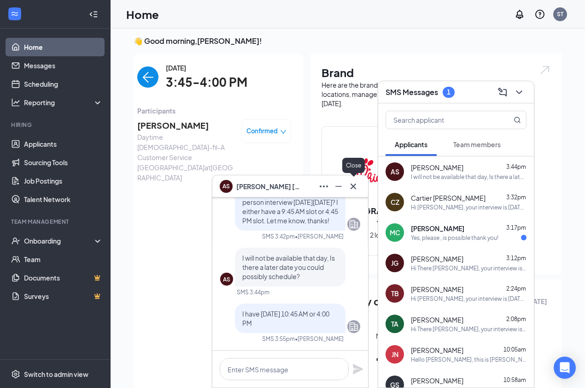
click at [352, 186] on icon "Cross" at bounding box center [353, 186] width 11 height 11
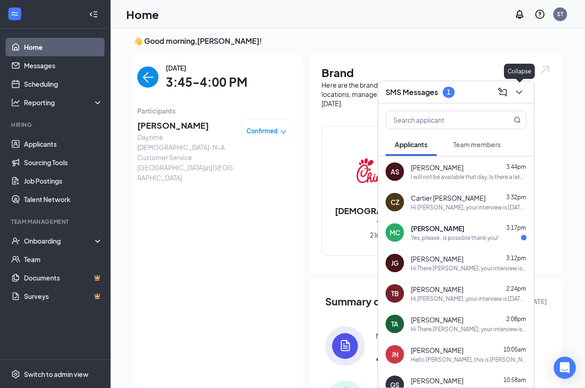
click at [518, 92] on icon "ChevronDown" at bounding box center [519, 92] width 6 height 4
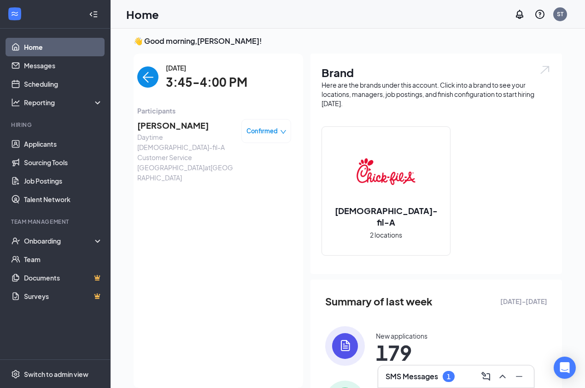
click at [160, 126] on span "Dylan Hain" at bounding box center [185, 125] width 97 height 13
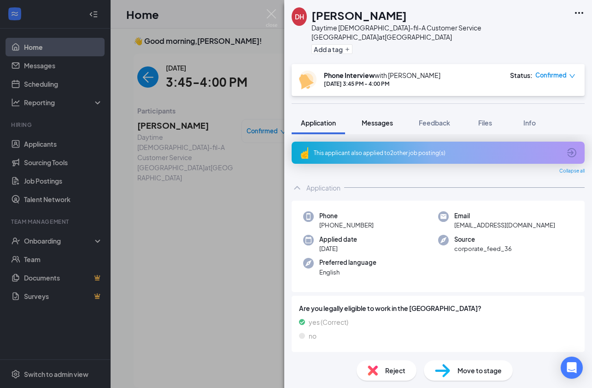
click at [384, 118] on span "Messages" at bounding box center [377, 122] width 31 height 8
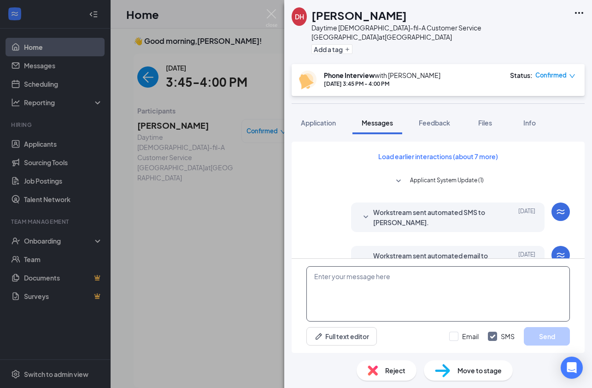
scroll to position [304, 0]
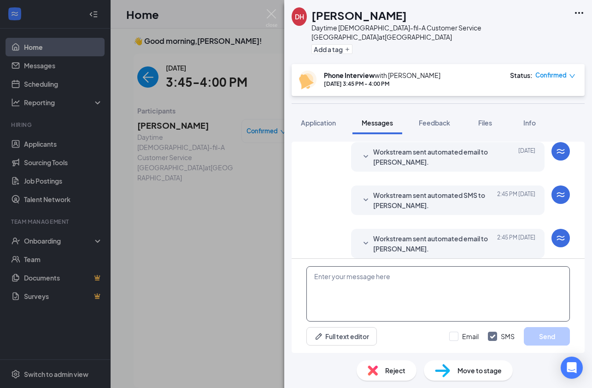
click at [376, 290] on textarea at bounding box center [438, 293] width 264 height 55
paste textarea "Hi There NAME, your interview is DATE at TIME. Our address is [STREET_ADDRESS].…"
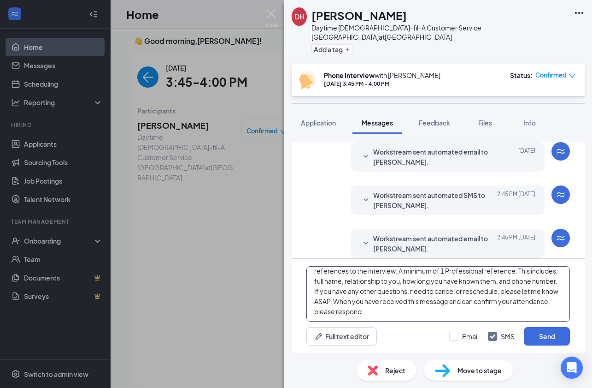
scroll to position [0, 0]
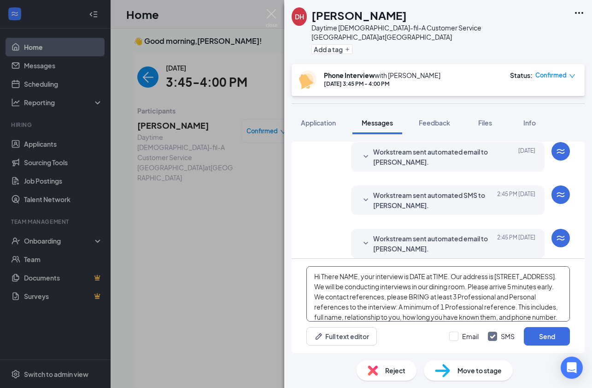
click at [358, 276] on textarea "Hi There NAME, your interview is DATE at TIME. Our address is [STREET_ADDRESS].…" at bounding box center [438, 293] width 264 height 55
click at [424, 276] on textarea "Hi There Dylan, your interview is DATE at TIME. Our address is 4670 N State Rd …" at bounding box center [438, 293] width 264 height 55
click at [475, 276] on textarea "Hi There Dylan, your interview is Monday 10/20 at TIME. Our address is 4670 N S…" at bounding box center [438, 293] width 264 height 55
type textarea "Hi There Dylan, your interview is Monday 10/20 at 9:45 AM. Our address is 4670 …"
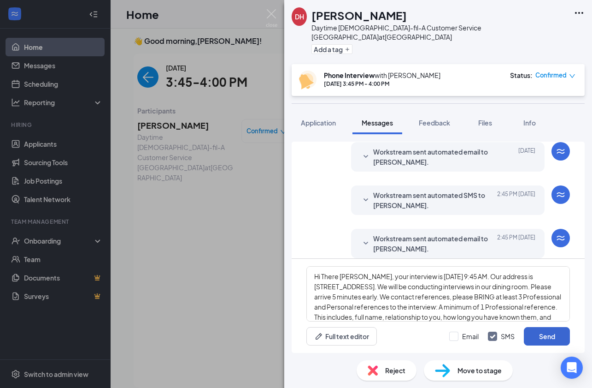
click at [563, 335] on button "Send" at bounding box center [547, 336] width 46 height 18
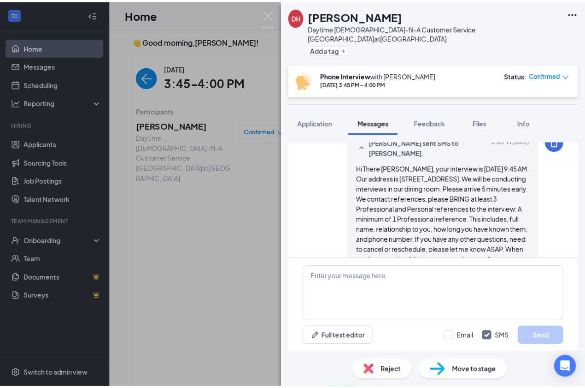
scroll to position [474, 0]
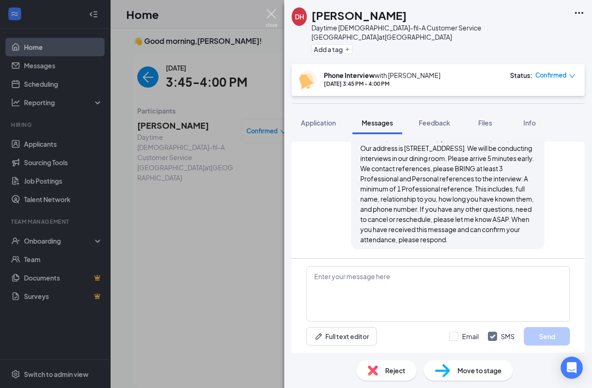
click at [274, 13] on img at bounding box center [272, 18] width 12 height 18
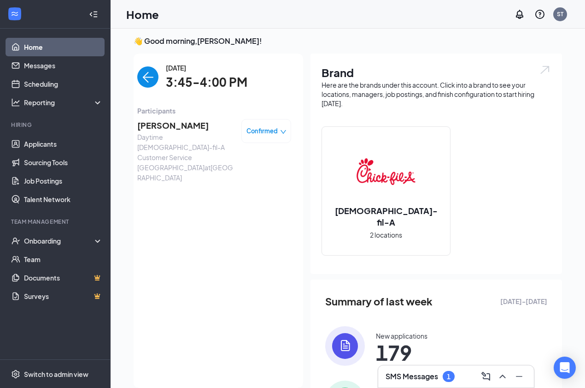
click at [280, 129] on icon "down" at bounding box center [283, 132] width 6 height 6
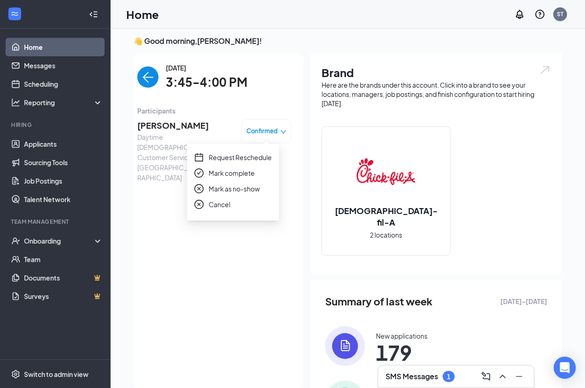
click at [244, 171] on span "Mark complete" at bounding box center [232, 173] width 46 height 10
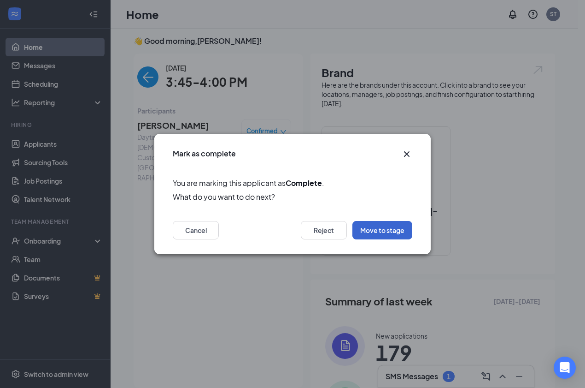
click at [365, 232] on button "Move to stage" at bounding box center [382, 230] width 60 height 18
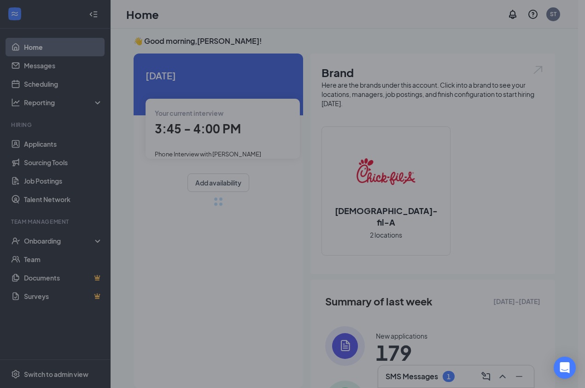
type input "Moved to In Person Interview (next stage)"
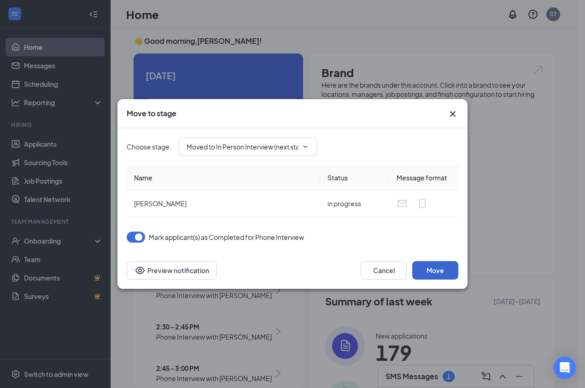
click at [431, 271] on button "Move" at bounding box center [435, 270] width 46 height 18
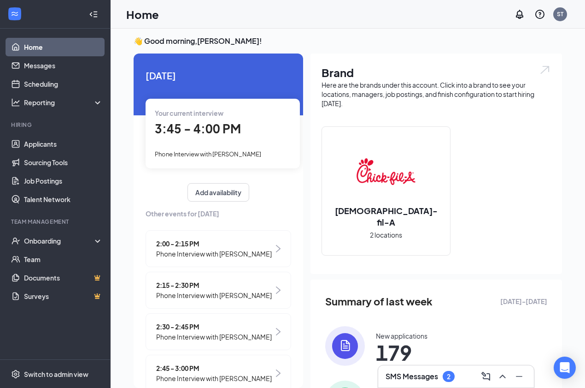
click at [444, 371] on div "SMS Messages 2" at bounding box center [420, 375] width 69 height 11
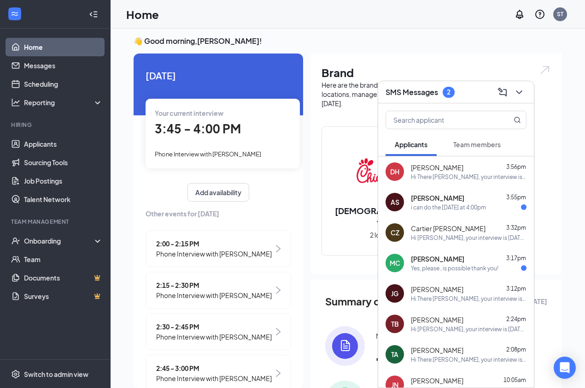
click at [453, 190] on div "AS Aaliyah Sanchez 3:55pm i can do the tuesday at 4:00pm" at bounding box center [456, 202] width 156 height 30
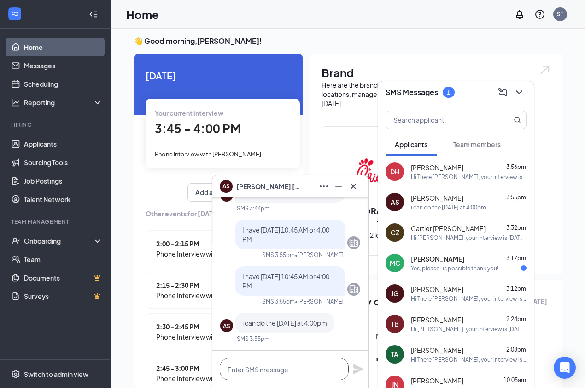
click at [279, 365] on textarea at bounding box center [284, 369] width 129 height 22
click at [355, 184] on icon "Cross" at bounding box center [354, 186] width 6 height 6
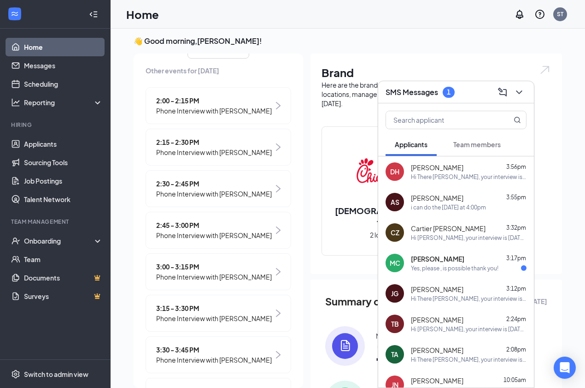
scroll to position [333, 0]
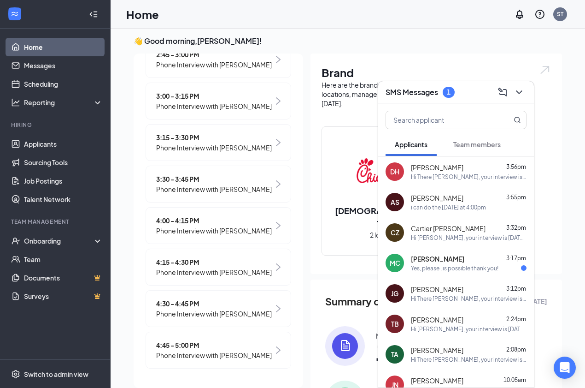
click at [207, 184] on span "Phone Interview with [PERSON_NAME]" at bounding box center [214, 189] width 116 height 10
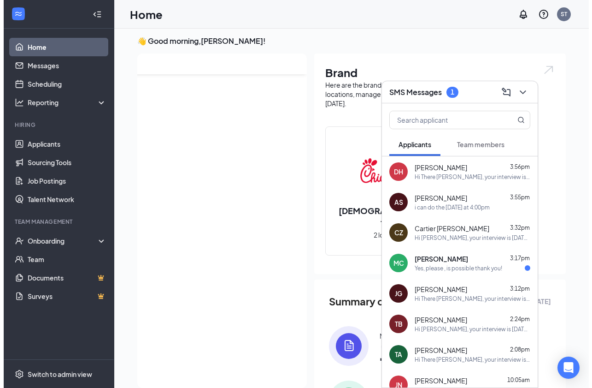
scroll to position [0, 0]
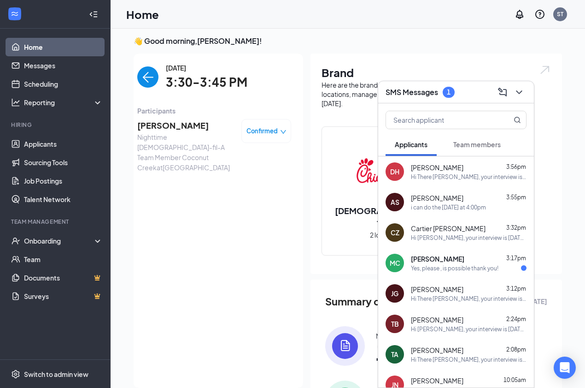
click at [174, 122] on span "[PERSON_NAME]" at bounding box center [185, 125] width 97 height 13
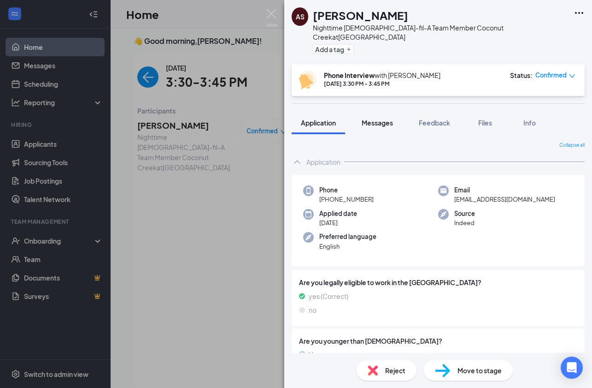
click at [378, 118] on span "Messages" at bounding box center [377, 122] width 31 height 8
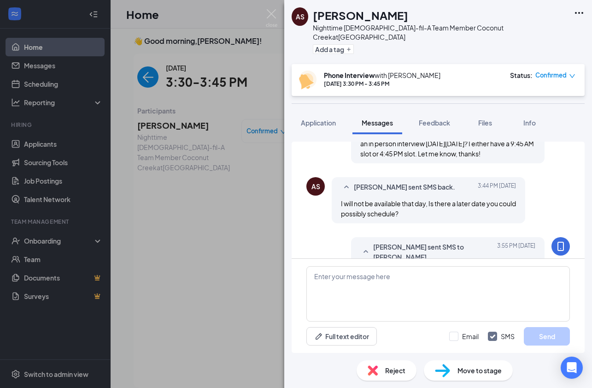
scroll to position [427, 0]
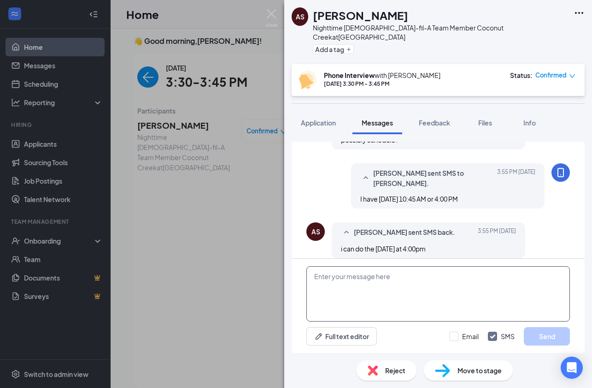
click at [358, 295] on textarea at bounding box center [438, 293] width 264 height 55
paste textarea "Hi There NAME, your interview is DATE at TIME. Our address is [STREET_ADDRESS].…"
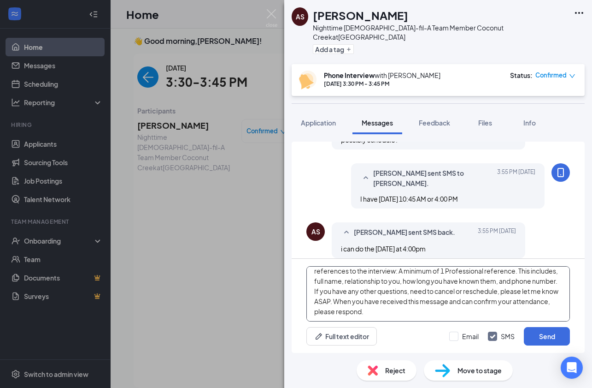
scroll to position [0, 0]
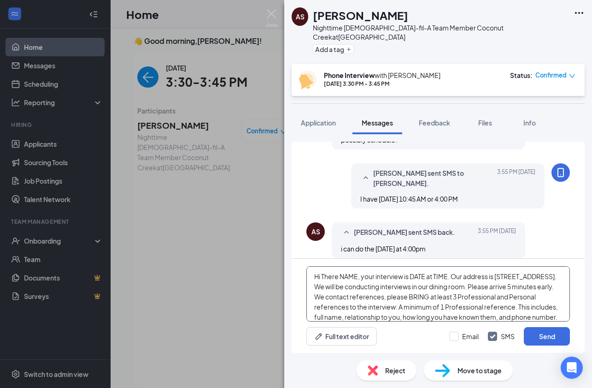
click at [358, 278] on textarea "Hi There NAME, your interview is DATE at TIME. Our address is [STREET_ADDRESS].…" at bounding box center [438, 293] width 264 height 55
click at [427, 275] on textarea "Hi There Aaliyah, your interview is DATE at TIME. Our address is 4670 N State R…" at bounding box center [438, 293] width 264 height 55
click at [481, 276] on textarea "Hi There Aaliyah, your interview is Tuesday 10/21 at TIME. Our address is 4670 …" at bounding box center [438, 293] width 264 height 55
type textarea "Hi There Aaliyah, your interview is Tuesday 10/21 at 4:00 PM. Our address is 46…"
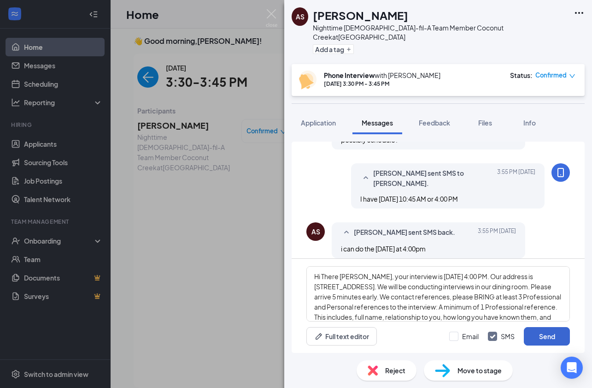
click at [530, 329] on button "Send" at bounding box center [547, 336] width 46 height 18
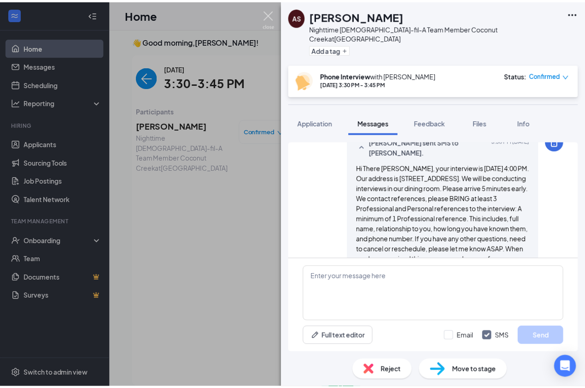
scroll to position [598, 0]
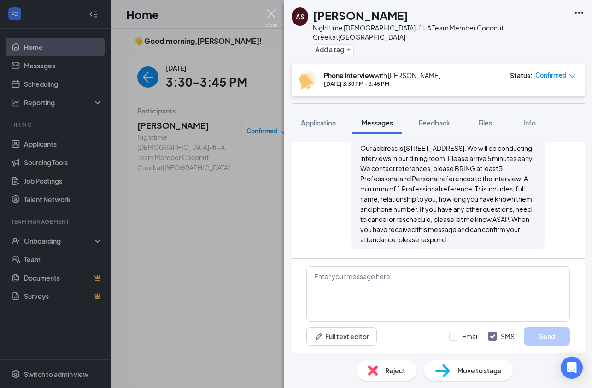
click at [273, 13] on img at bounding box center [272, 18] width 12 height 18
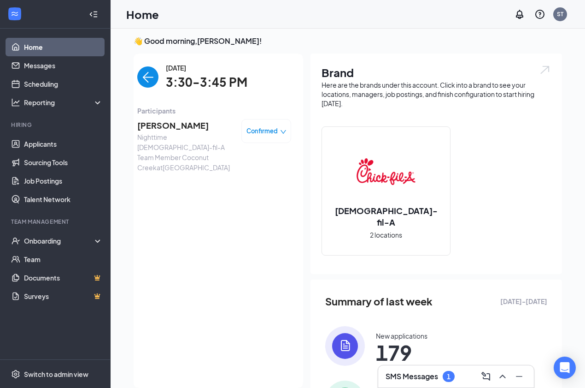
click at [281, 132] on icon "down" at bounding box center [284, 132] width 6 height 4
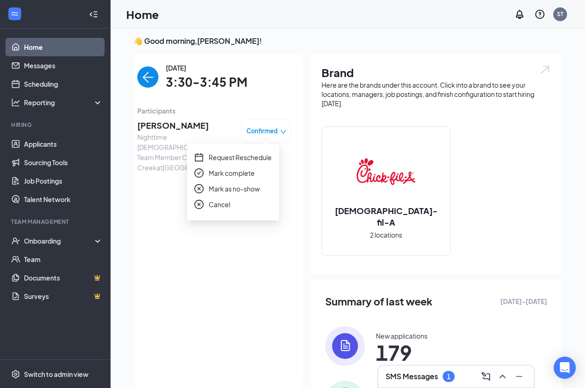
click at [258, 174] on div "Mark complete" at bounding box center [232, 173] width 77 height 10
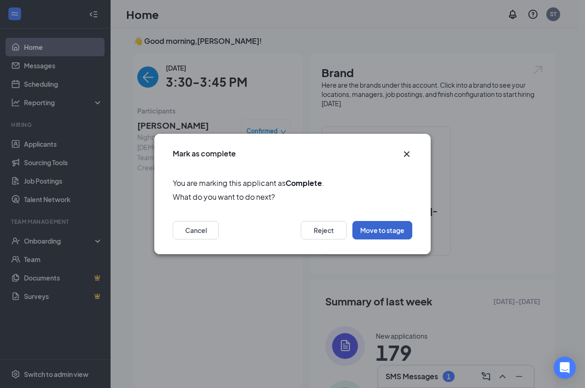
click at [374, 229] on button "Move to stage" at bounding box center [382, 230] width 60 height 18
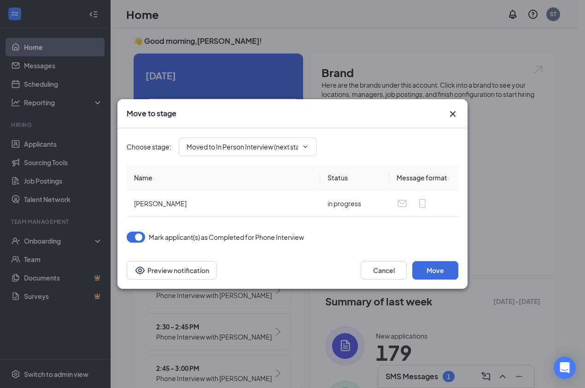
type input "Moved to In Person Interview (next stage)"
click at [446, 272] on button "Move" at bounding box center [435, 270] width 46 height 18
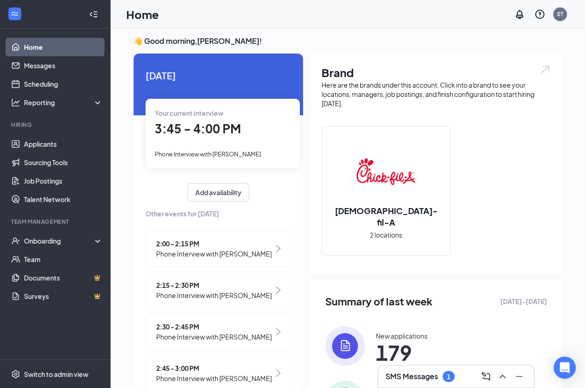
click at [426, 371] on h3 "SMS Messages" at bounding box center [412, 376] width 53 height 10
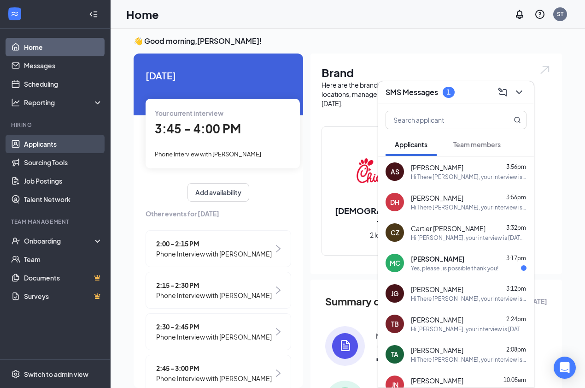
click at [39, 141] on link "Applicants" at bounding box center [63, 144] width 79 height 18
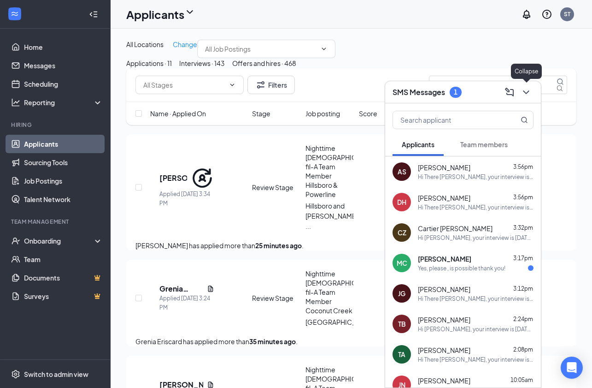
click at [526, 93] on button at bounding box center [526, 92] width 15 height 15
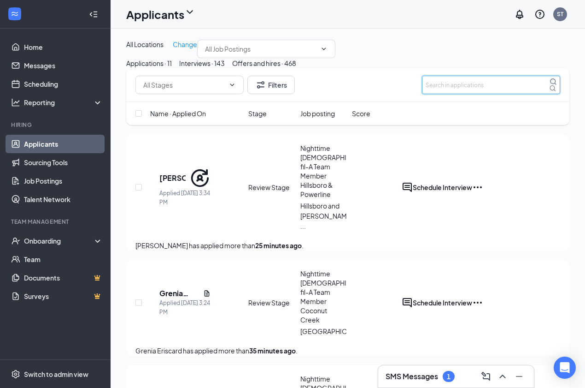
click at [472, 94] on input "text" at bounding box center [491, 85] width 138 height 18
type input "Maria cubas"
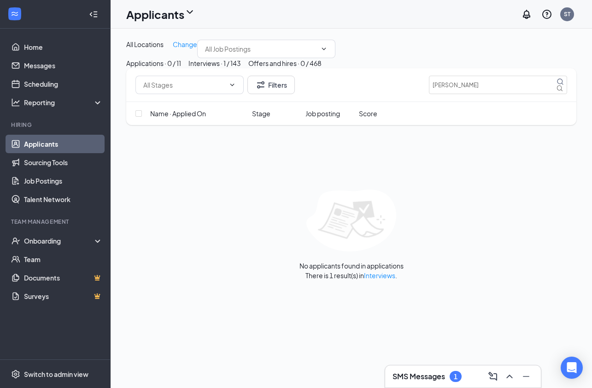
click at [241, 68] on div "Interviews · 1 / 143" at bounding box center [214, 63] width 53 height 10
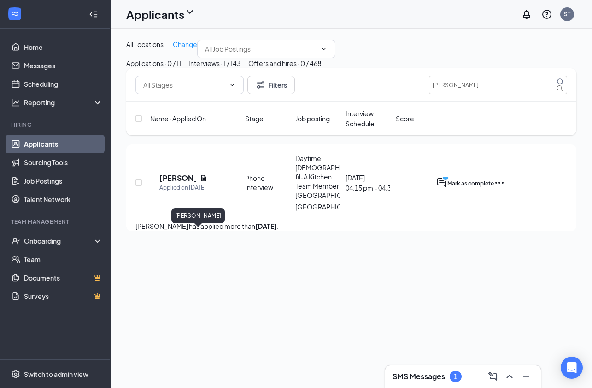
click at [189, 183] on h5 "[PERSON_NAME]" at bounding box center [177, 178] width 37 height 10
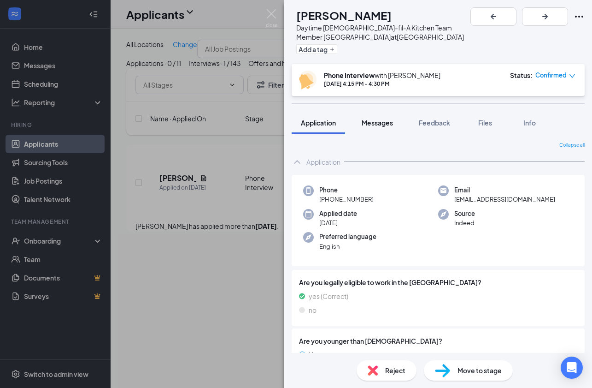
click at [385, 125] on span "Messages" at bounding box center [377, 122] width 31 height 8
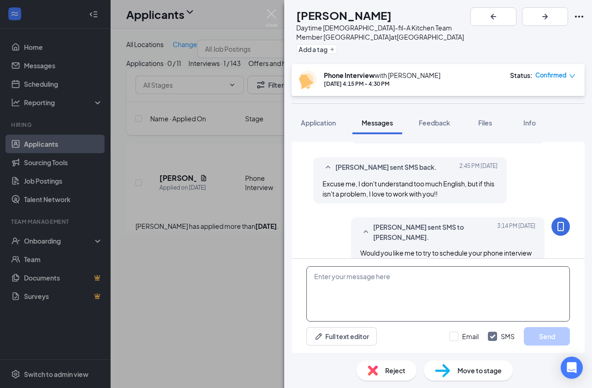
scroll to position [425, 0]
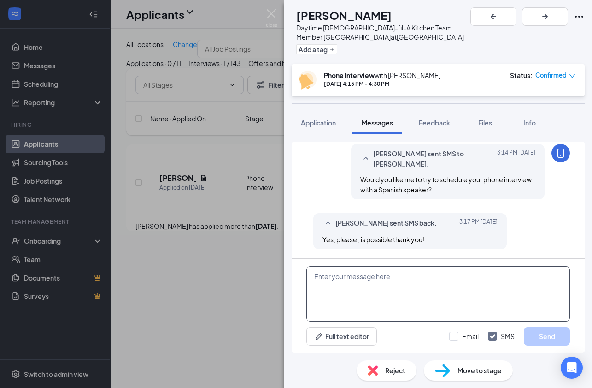
click at [398, 288] on textarea at bounding box center [438, 293] width 264 height 55
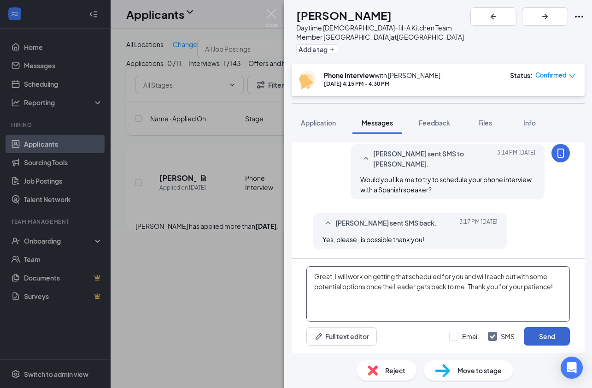
type textarea "Great, I will work on getting that scheduled for you and will reach out with so…"
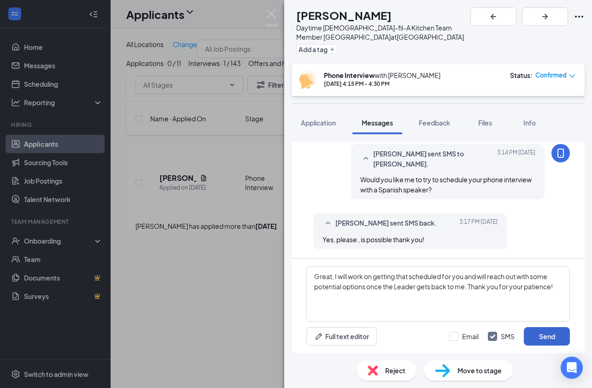
click at [540, 337] on button "Send" at bounding box center [547, 336] width 46 height 18
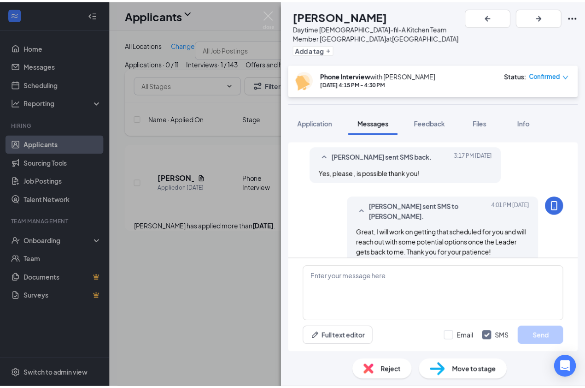
scroll to position [505, 0]
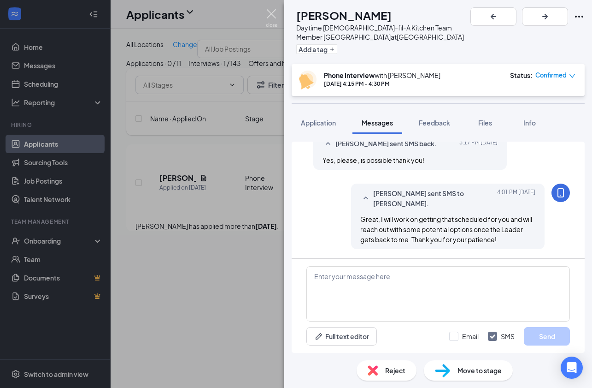
click at [273, 13] on img at bounding box center [272, 18] width 12 height 18
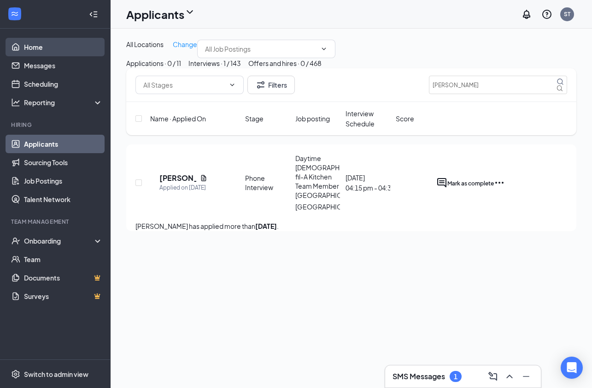
click at [39, 50] on link "Home" at bounding box center [63, 47] width 79 height 18
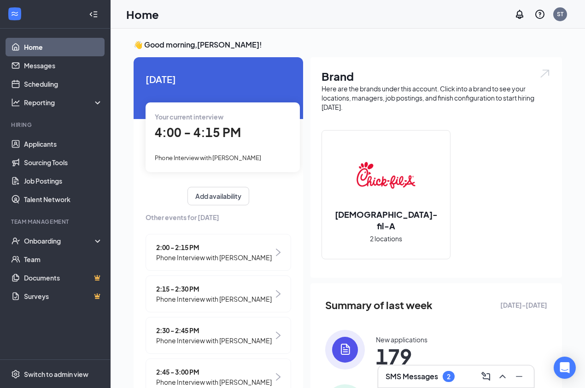
click at [222, 145] on div "Your current interview 4:00 - 4:15 PM Phone Interview with Miguel Leon" at bounding box center [223, 136] width 154 height 69
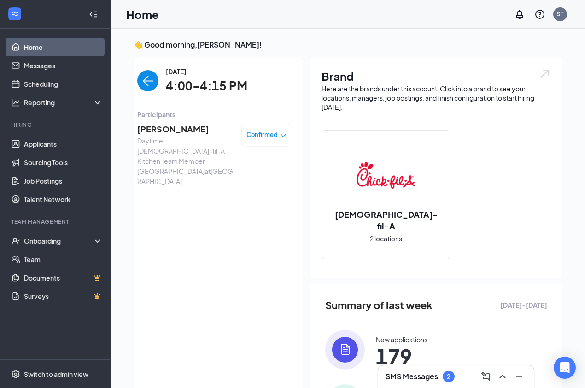
scroll to position [4, 0]
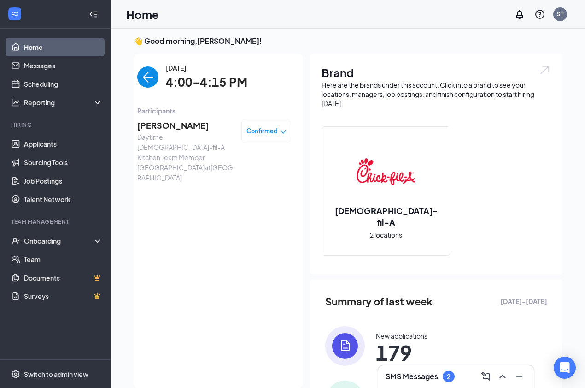
click at [171, 125] on span "Miguel Leon" at bounding box center [185, 125] width 97 height 13
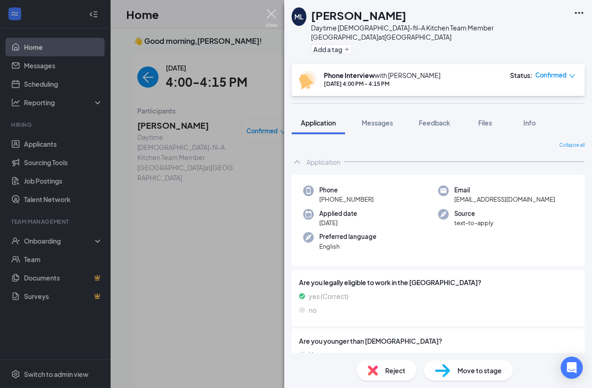
click at [271, 12] on img at bounding box center [272, 18] width 12 height 18
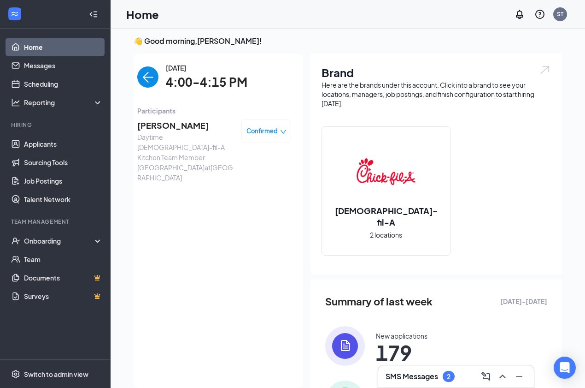
click at [280, 132] on icon "down" at bounding box center [283, 132] width 6 height 6
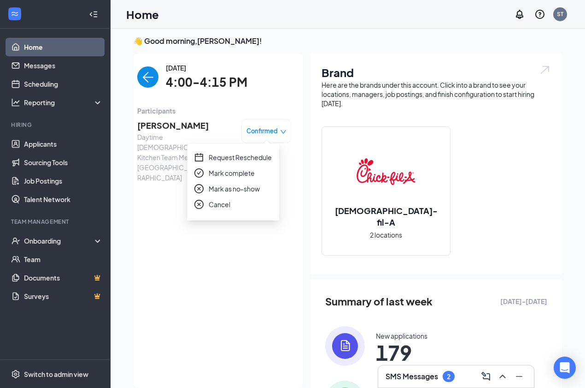
click at [247, 184] on span "Mark as no-show" at bounding box center [234, 188] width 51 height 10
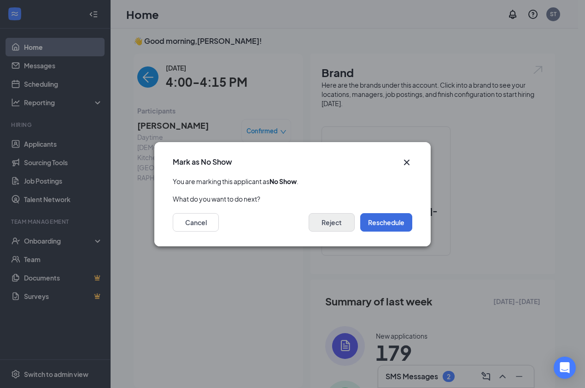
click at [341, 223] on button "Reject" at bounding box center [332, 222] width 46 height 18
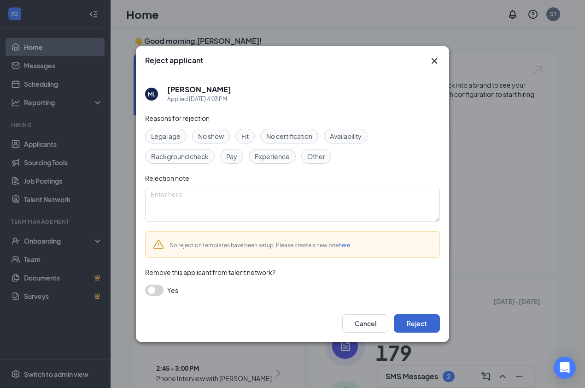
click at [422, 320] on button "Reject" at bounding box center [417, 323] width 46 height 18
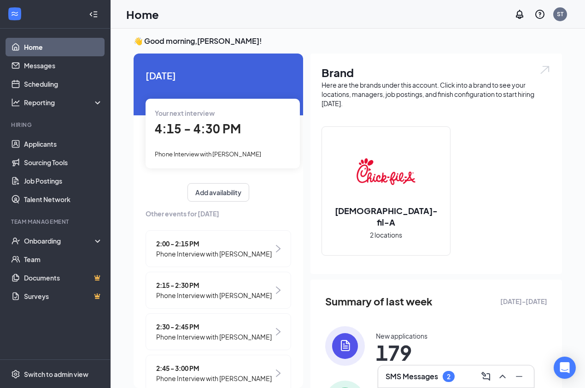
click at [441, 369] on div "SMS Messages 2" at bounding box center [456, 376] width 141 height 15
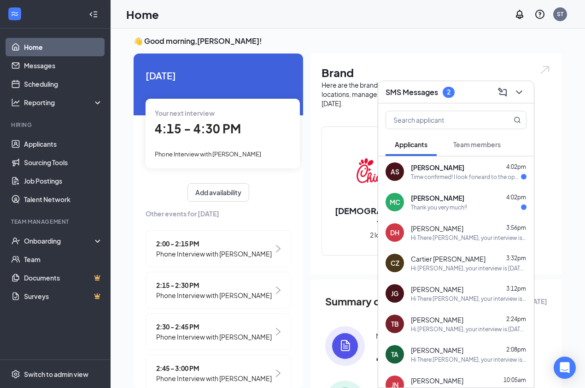
click at [437, 178] on div "Time confirmed! I look forward to the opportunity to interview and become a mem…" at bounding box center [466, 177] width 110 height 8
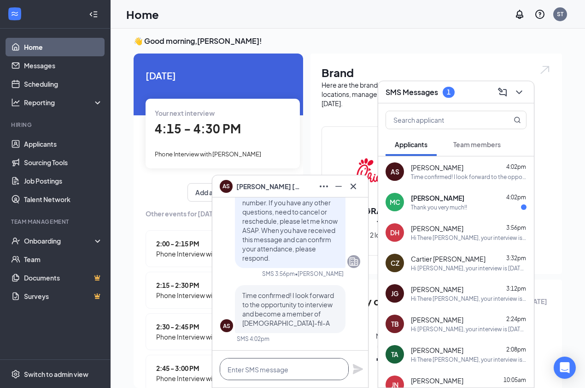
click at [288, 369] on textarea at bounding box center [284, 369] width 129 height 22
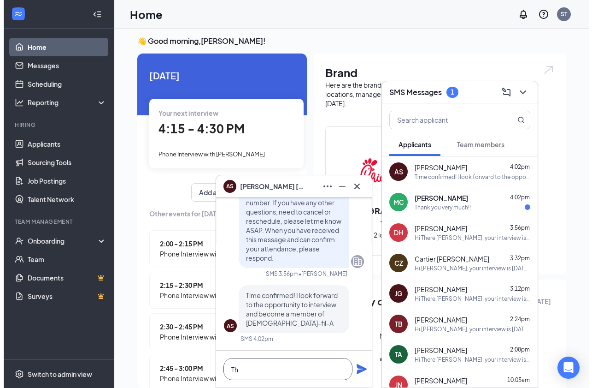
scroll to position [0, 0]
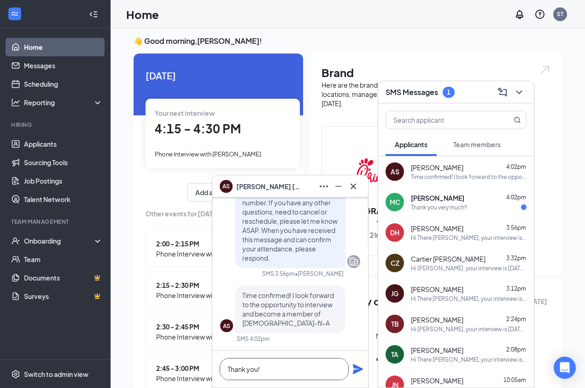
type textarea "Thank you!"
click at [358, 368] on icon "Plane" at bounding box center [358, 369] width 10 height 10
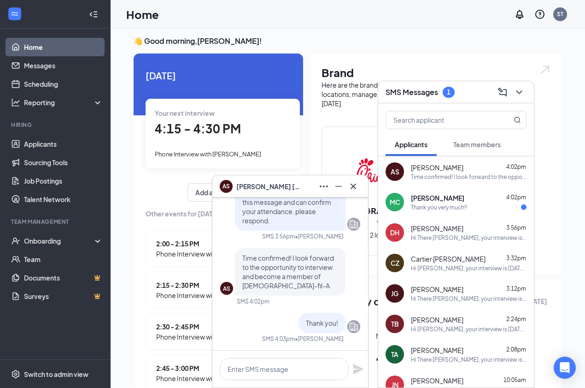
click at [437, 212] on div "MC Maria Cubas 4:02pm Thank you very much!!" at bounding box center [456, 202] width 156 height 30
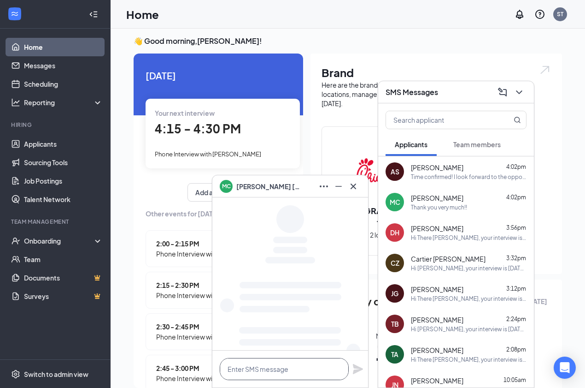
click at [267, 370] on textarea at bounding box center [284, 369] width 129 height 22
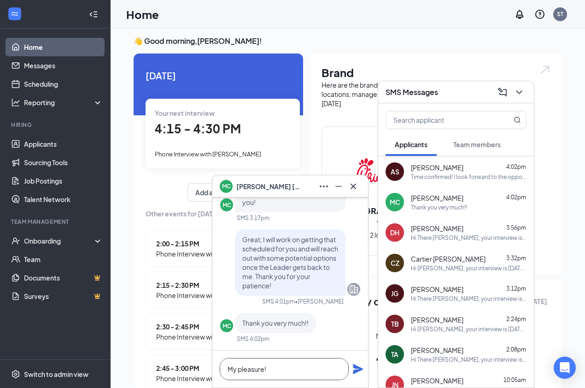
type textarea "My pleasure!"
click at [356, 365] on icon "Plane" at bounding box center [358, 369] width 10 height 10
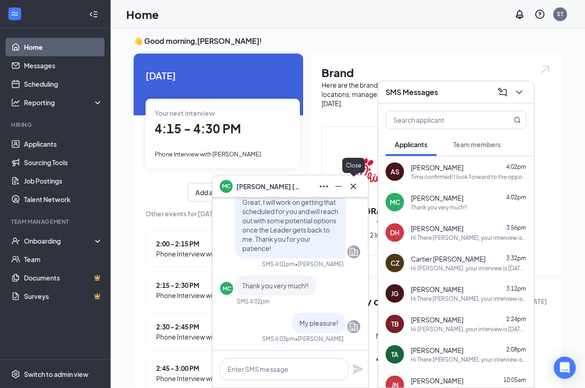
click at [355, 182] on icon "Cross" at bounding box center [353, 186] width 11 height 11
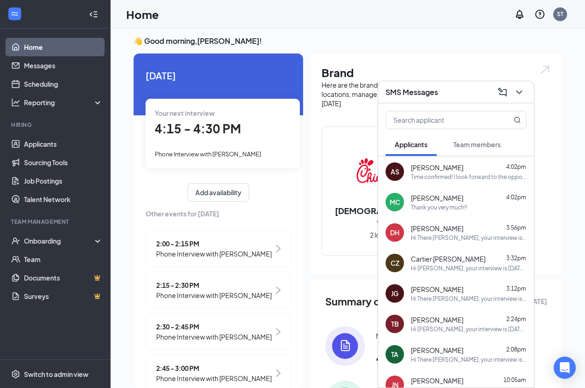
click at [517, 91] on icon "ChevronDown" at bounding box center [519, 92] width 6 height 4
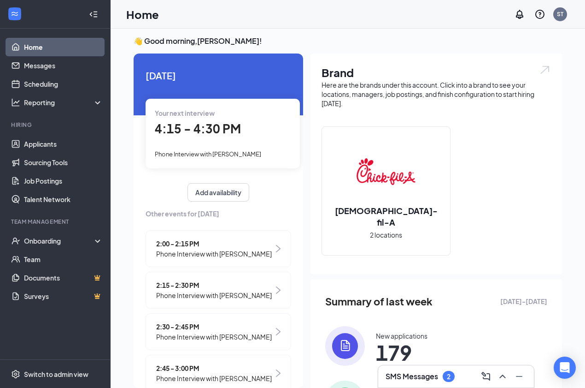
click at [452, 372] on div "2" at bounding box center [449, 375] width 12 height 11
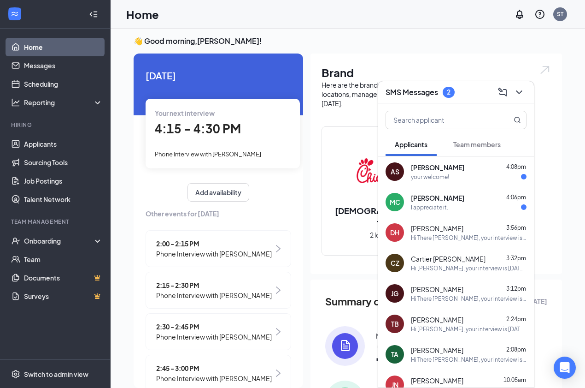
click at [441, 179] on div "your welcome!" at bounding box center [430, 177] width 38 height 8
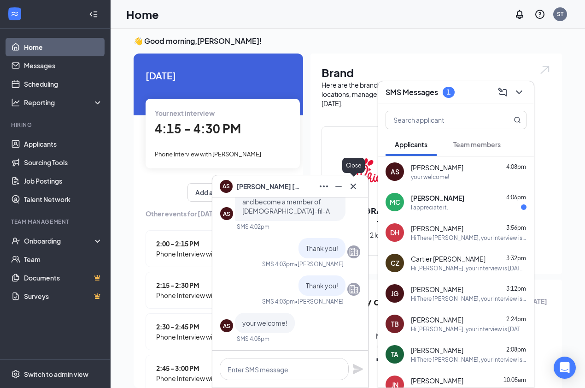
click at [356, 190] on icon "Cross" at bounding box center [353, 186] width 11 height 11
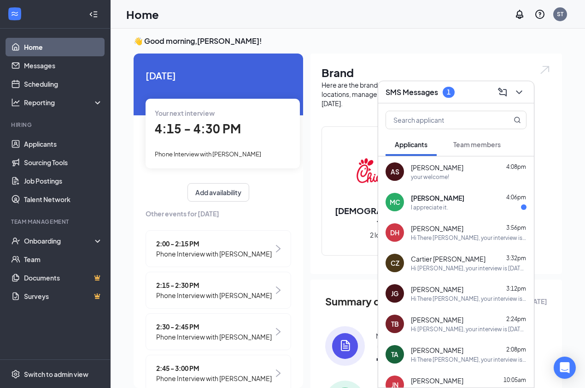
click at [447, 198] on span "[PERSON_NAME]" at bounding box center [437, 197] width 53 height 9
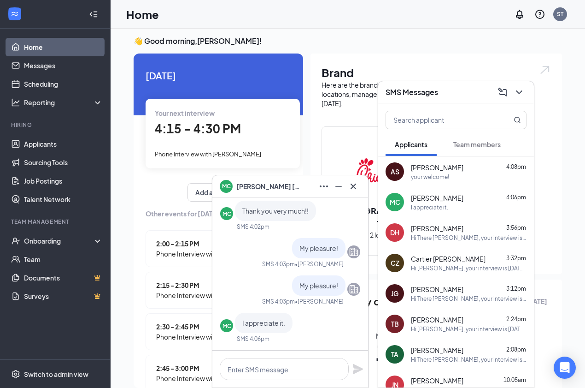
click at [356, 187] on icon "Cross" at bounding box center [353, 186] width 11 height 11
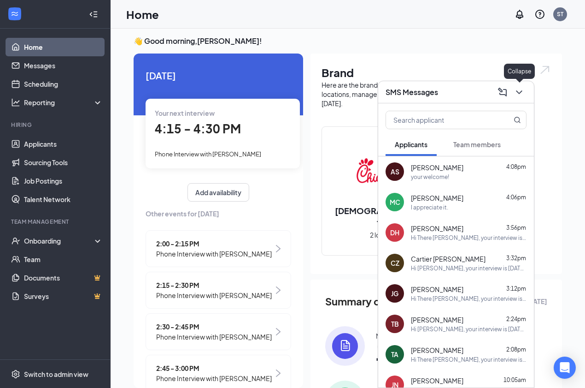
click at [519, 92] on icon "ChevronDown" at bounding box center [519, 92] width 11 height 11
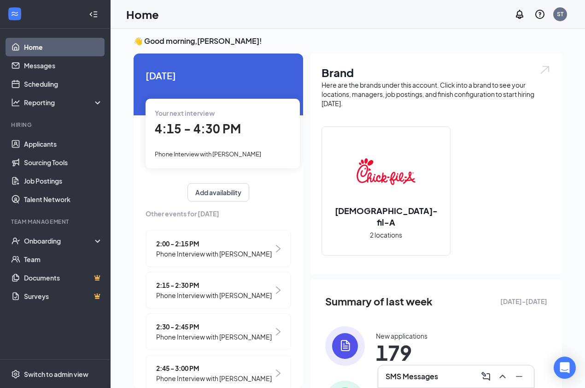
click at [220, 154] on span "Phone Interview with [PERSON_NAME]" at bounding box center [208, 153] width 106 height 7
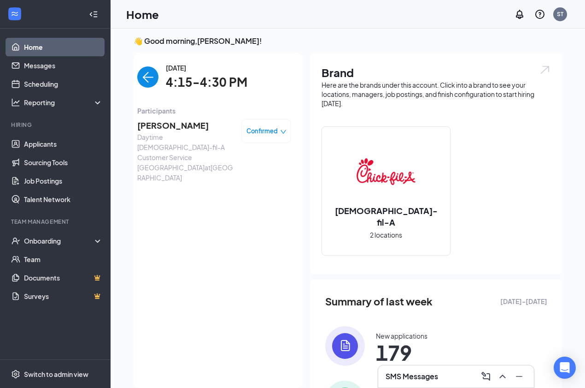
click at [169, 129] on span "Galvin Colas" at bounding box center [185, 125] width 97 height 13
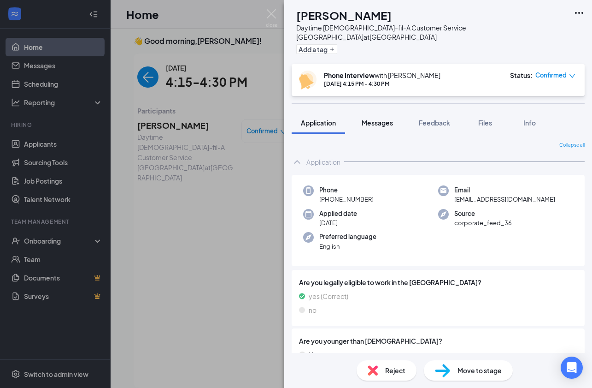
click at [382, 118] on span "Messages" at bounding box center [377, 122] width 31 height 8
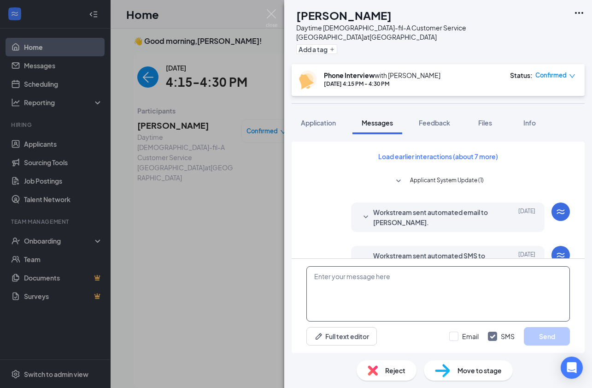
scroll to position [304, 0]
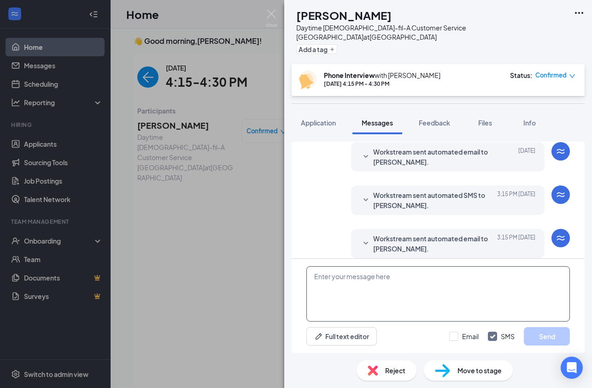
click at [389, 283] on textarea at bounding box center [438, 293] width 264 height 55
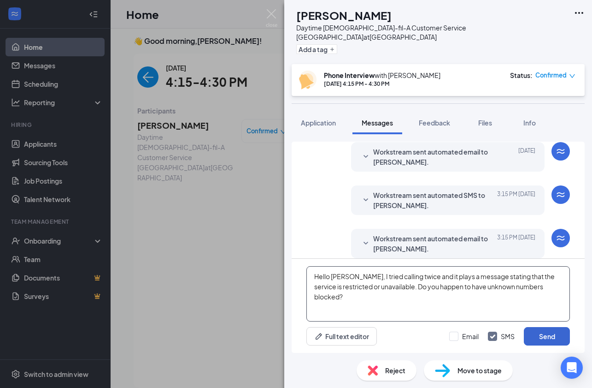
type textarea "Hello Galvin, I tried calling twice and it plays a message stating that the ser…"
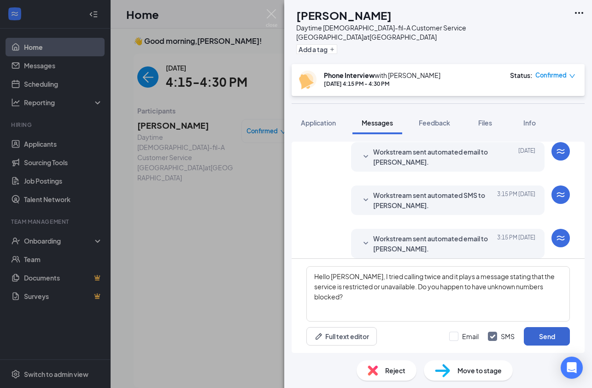
click at [550, 340] on button "Send" at bounding box center [547, 336] width 46 height 18
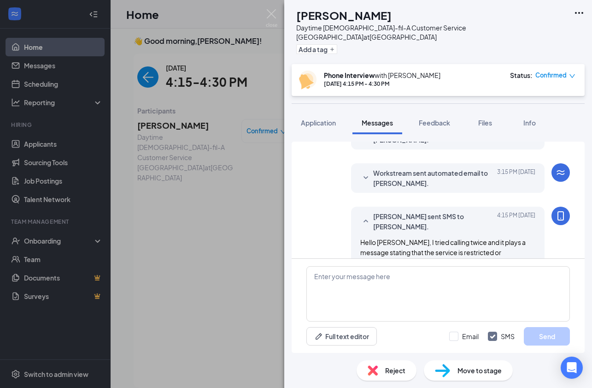
scroll to position [383, 0]
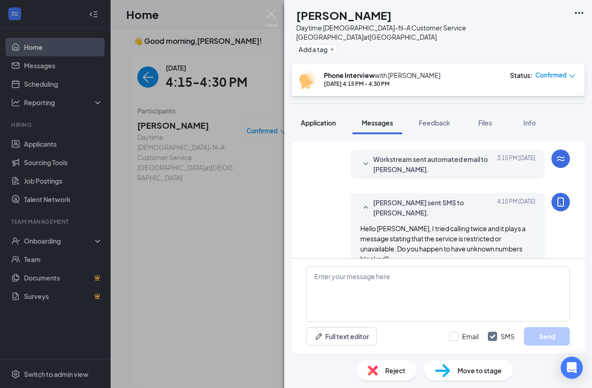
click at [327, 118] on span "Application" at bounding box center [318, 122] width 35 height 8
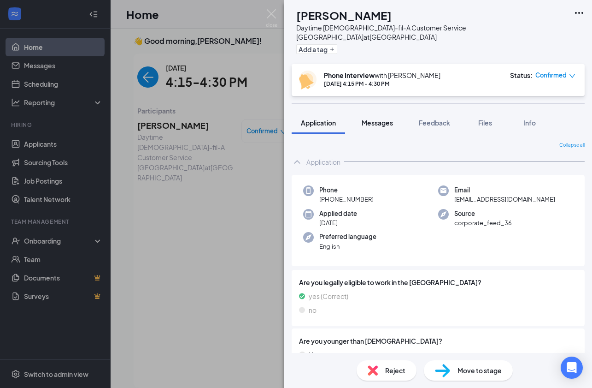
click at [389, 118] on span "Messages" at bounding box center [377, 122] width 31 height 8
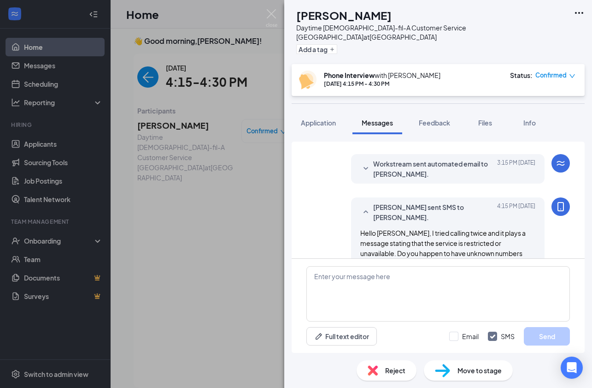
scroll to position [356, 0]
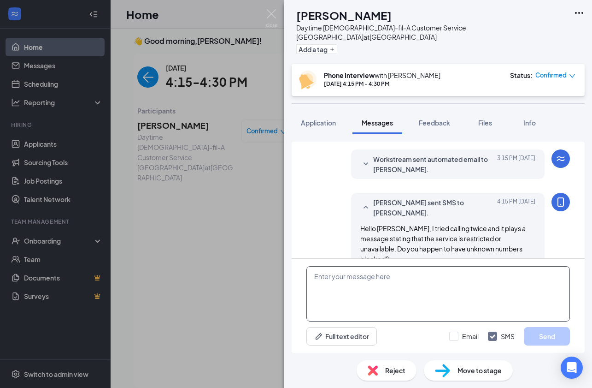
click at [411, 279] on textarea at bounding box center [438, 293] width 264 height 55
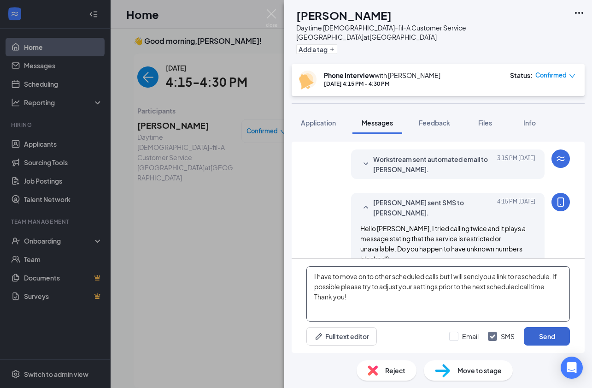
type textarea "I have to move on to other scheduled calls but I will send you a link to resche…"
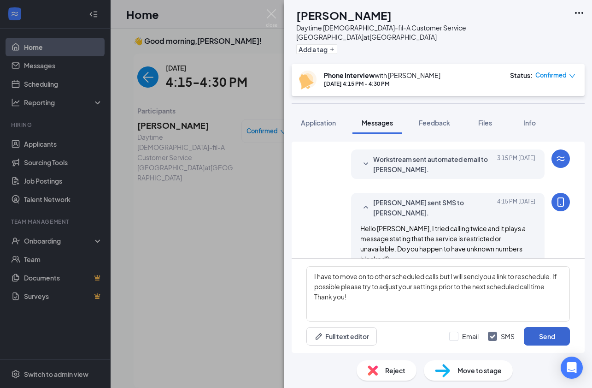
click at [537, 337] on button "Send" at bounding box center [547, 336] width 46 height 18
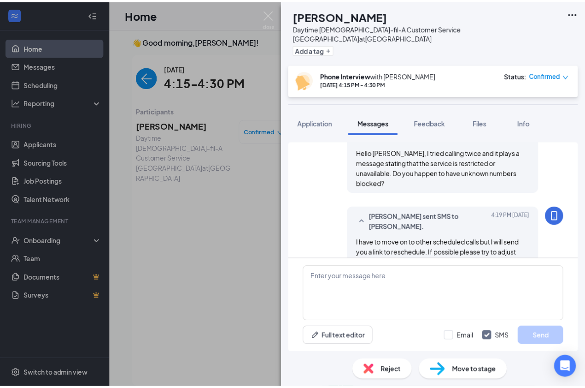
scroll to position [446, 0]
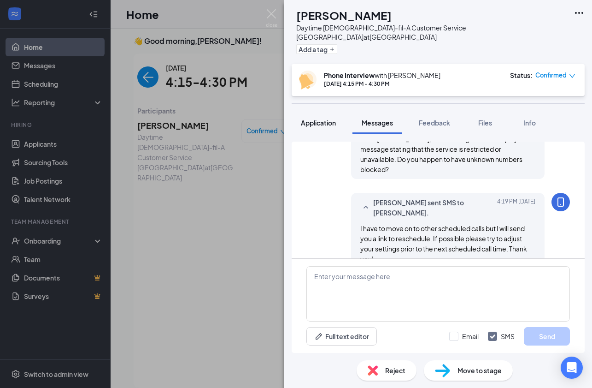
click at [313, 118] on span "Application" at bounding box center [318, 122] width 35 height 8
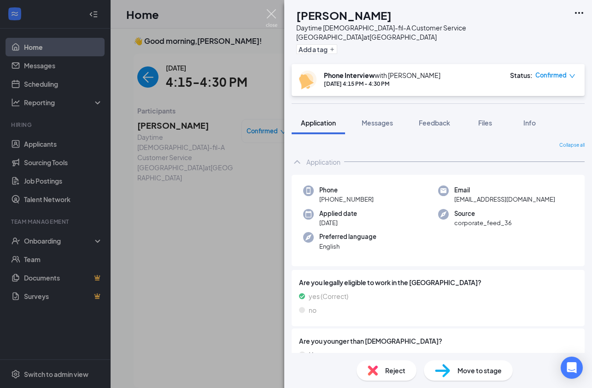
click at [273, 10] on img at bounding box center [272, 18] width 12 height 18
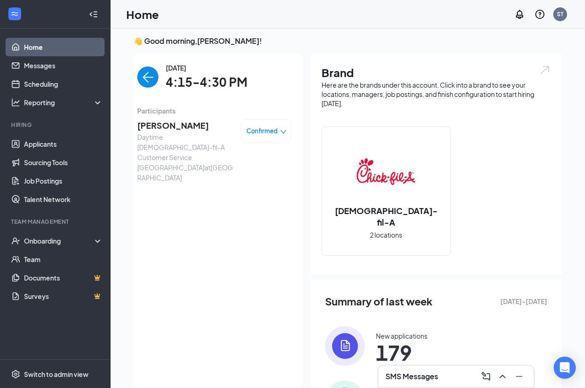
click at [280, 129] on icon "down" at bounding box center [283, 132] width 6 height 6
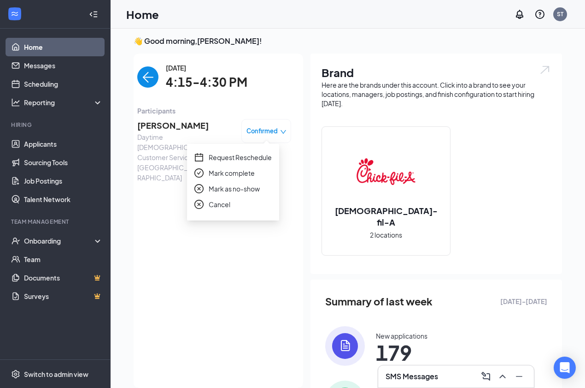
click at [254, 157] on span "Request Reschedule" at bounding box center [240, 157] width 63 height 10
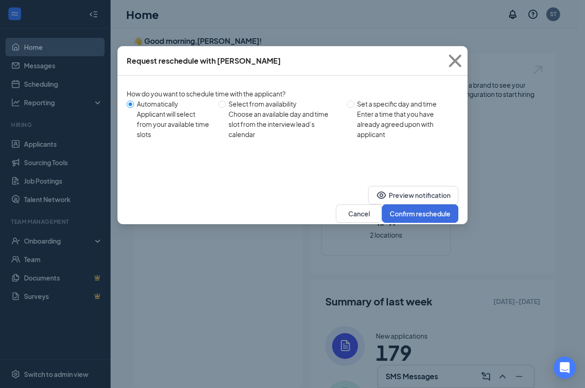
click at [412, 206] on button "Confirm reschedule" at bounding box center [420, 213] width 76 height 18
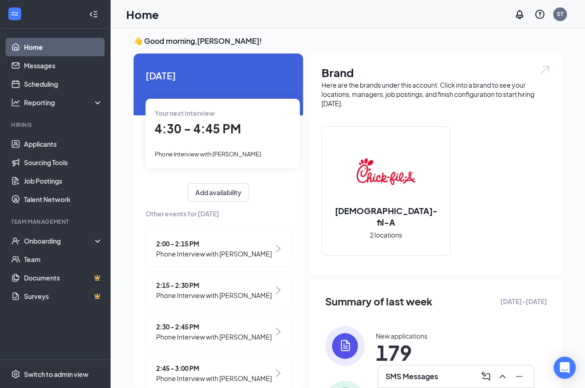
click at [230, 140] on div "Your next interview 4:30 - 4:45 PM Phone Interview with Kianna Perkins" at bounding box center [223, 133] width 154 height 69
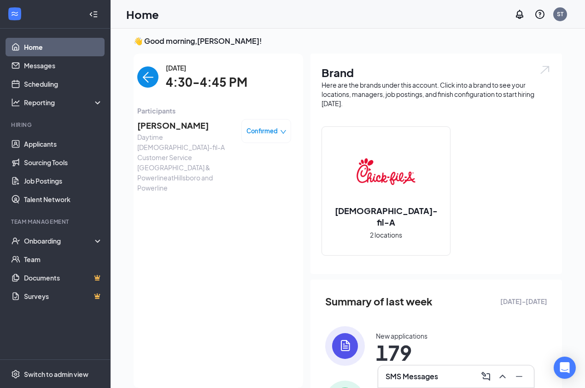
click at [163, 130] on span "Kianna Perkins" at bounding box center [185, 125] width 97 height 13
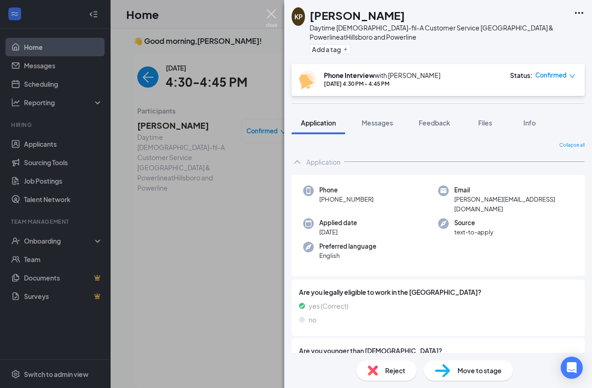
click at [271, 12] on img at bounding box center [272, 18] width 12 height 18
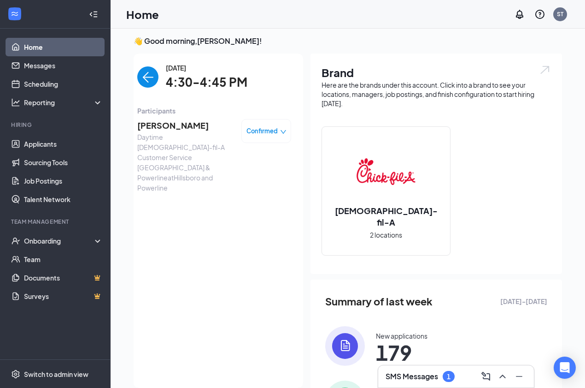
click at [264, 131] on span "Confirmed" at bounding box center [262, 130] width 31 height 9
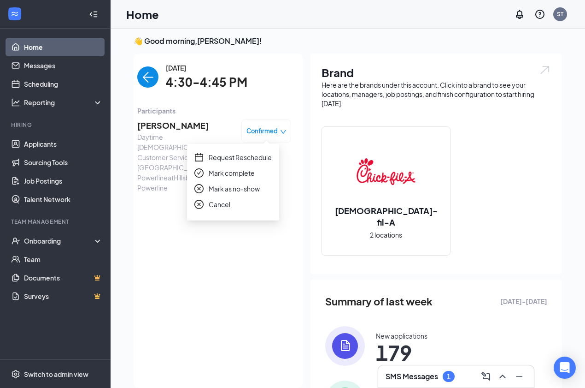
click at [246, 159] on span "Request Reschedule" at bounding box center [240, 157] width 63 height 10
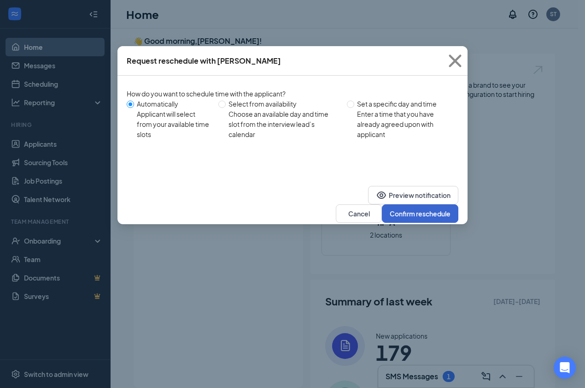
click at [426, 204] on button "Confirm reschedule" at bounding box center [420, 213] width 76 height 18
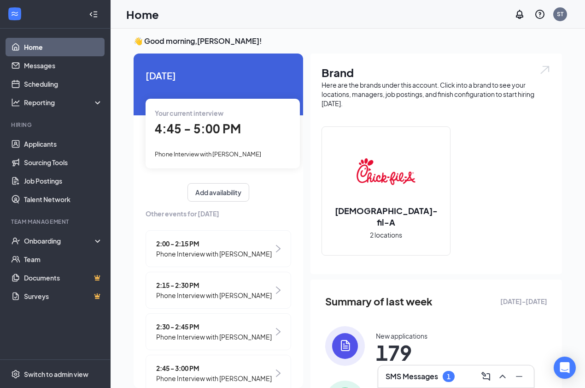
click at [432, 386] on div "SMS Messages 1" at bounding box center [456, 376] width 156 height 22
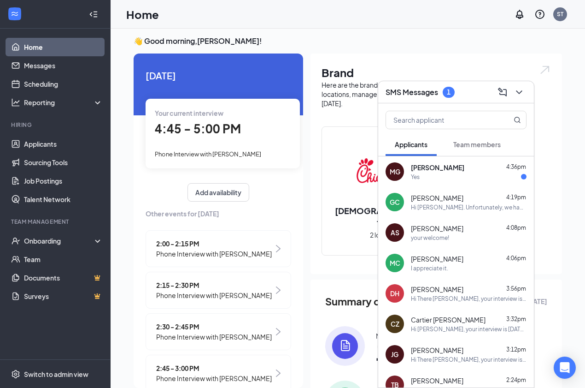
click at [436, 180] on div "Yes" at bounding box center [469, 177] width 116 height 8
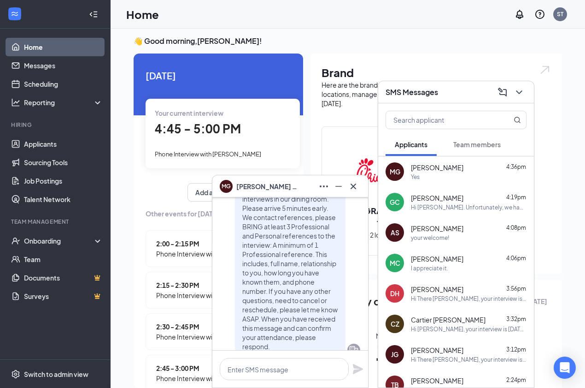
scroll to position [-100, 0]
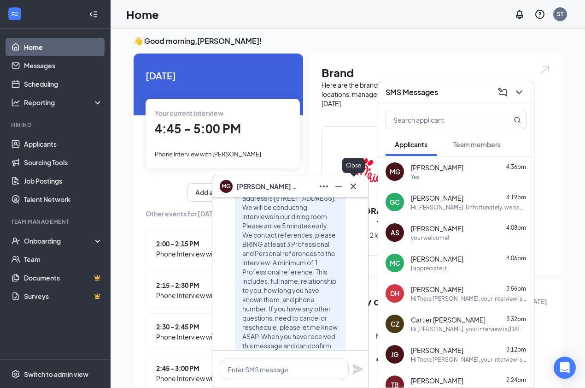
click at [355, 188] on icon "Cross" at bounding box center [354, 186] width 6 height 6
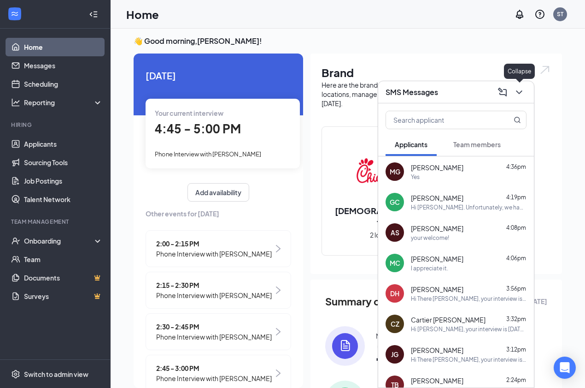
click at [525, 91] on button at bounding box center [519, 92] width 15 height 15
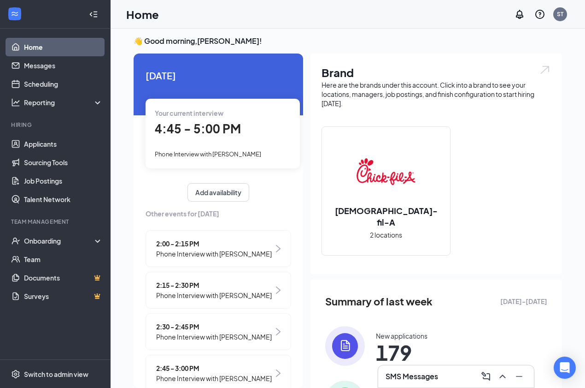
click at [229, 132] on span "4:45 - 5:00 PM" at bounding box center [198, 128] width 86 height 15
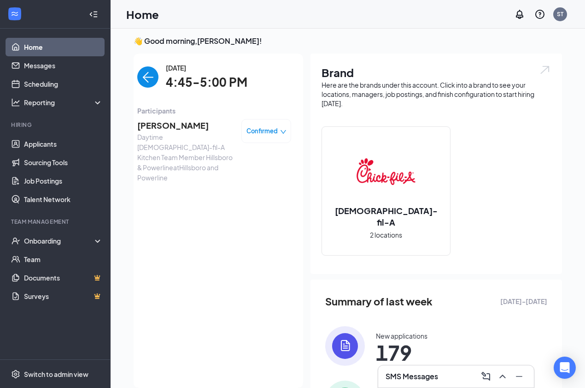
click at [183, 124] on span "RENATO GABRIEL" at bounding box center [185, 125] width 97 height 13
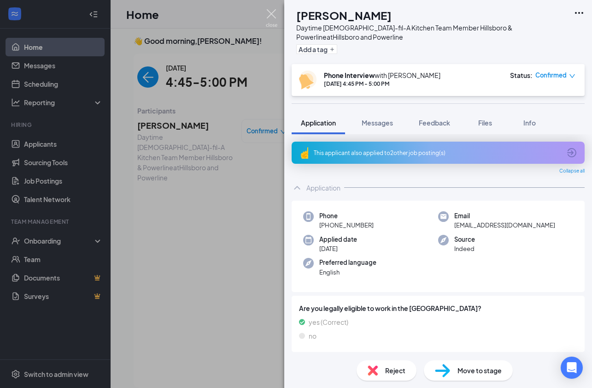
click at [274, 12] on img at bounding box center [272, 18] width 12 height 18
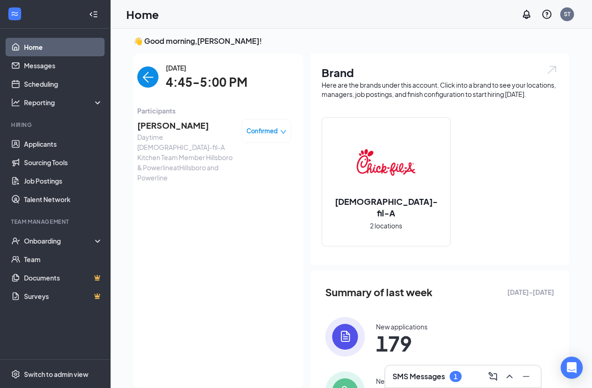
click at [270, 134] on span "Confirmed" at bounding box center [262, 130] width 31 height 9
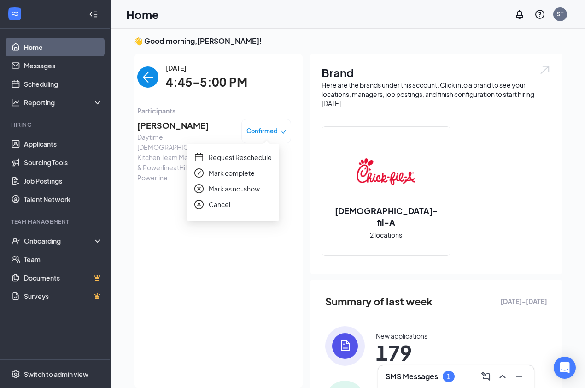
click at [256, 160] on span "Request Reschedule" at bounding box center [240, 157] width 63 height 10
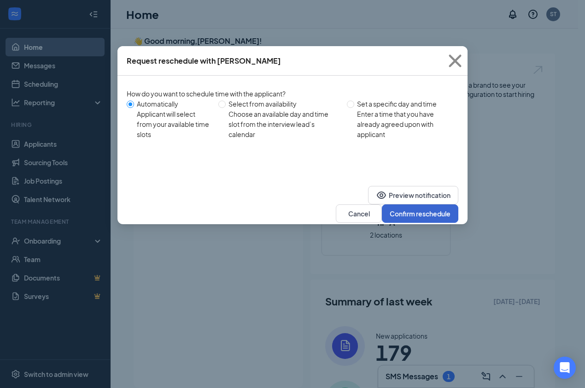
click at [423, 207] on button "Confirm reschedule" at bounding box center [420, 213] width 76 height 18
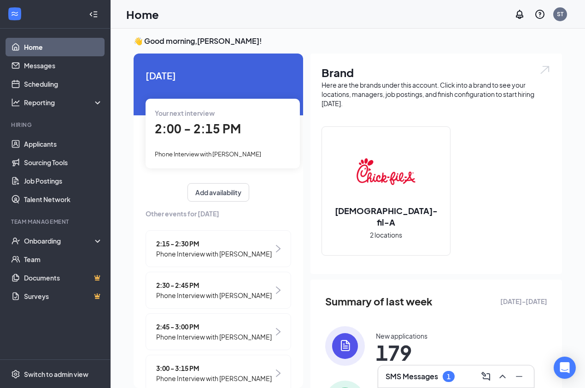
click at [434, 380] on h3 "SMS Messages" at bounding box center [412, 376] width 53 height 10
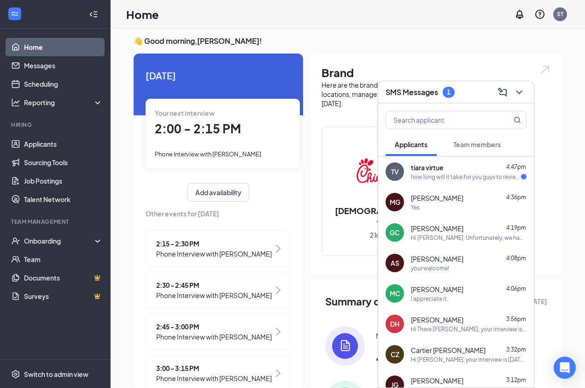
click at [452, 174] on div "how long will it take for you guys to review my application and reach out to me…" at bounding box center [466, 177] width 110 height 8
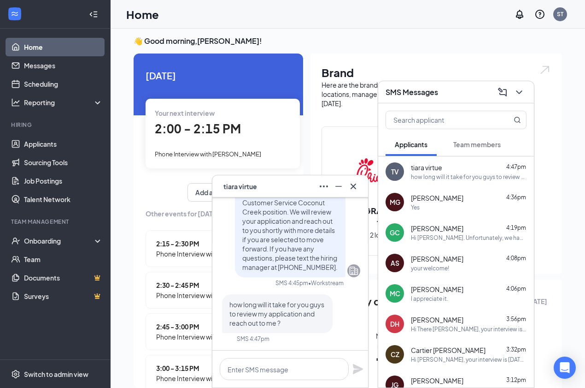
scroll to position [126, 0]
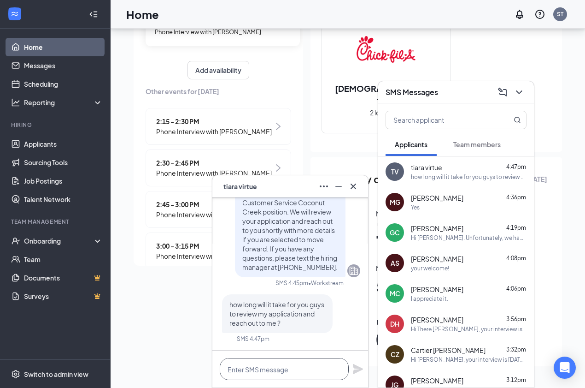
click at [294, 369] on textarea at bounding box center [284, 369] width 129 height 22
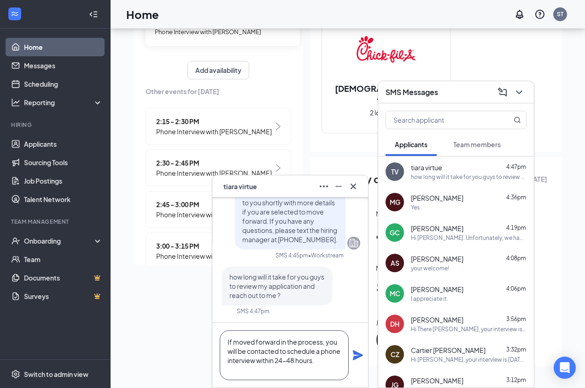
type textarea "If moved forward in the process, you will be contacted to schedule a phone inte…"
click at [360, 353] on icon "Plane" at bounding box center [358, 355] width 10 height 10
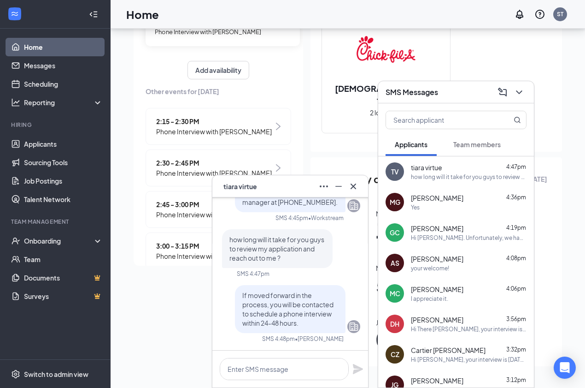
scroll to position [0, 0]
click at [356, 188] on icon "Cross" at bounding box center [353, 186] width 11 height 11
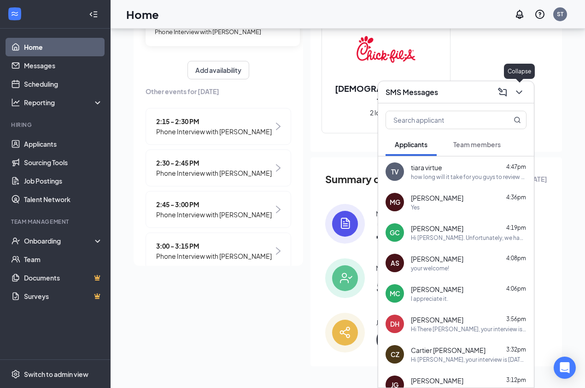
click at [524, 90] on icon "ChevronDown" at bounding box center [519, 92] width 11 height 11
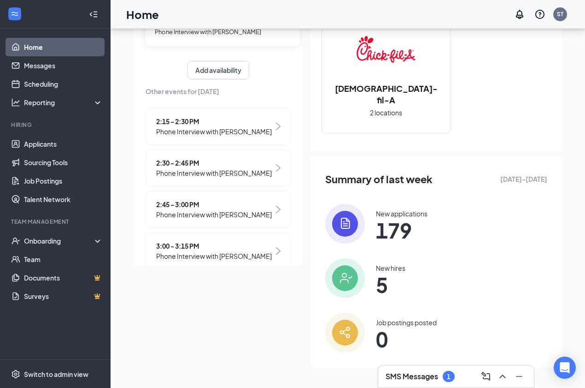
click at [443, 380] on div "SMS Messages 1" at bounding box center [420, 375] width 69 height 11
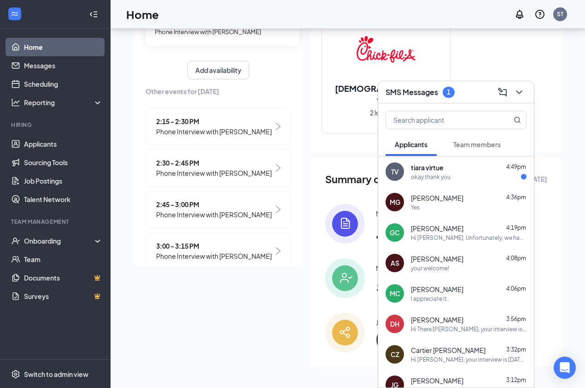
click at [442, 170] on span "tiara virtue" at bounding box center [427, 167] width 33 height 9
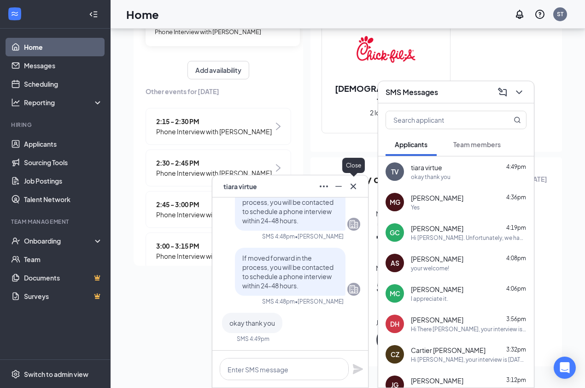
click at [353, 187] on icon "Cross" at bounding box center [354, 186] width 6 height 6
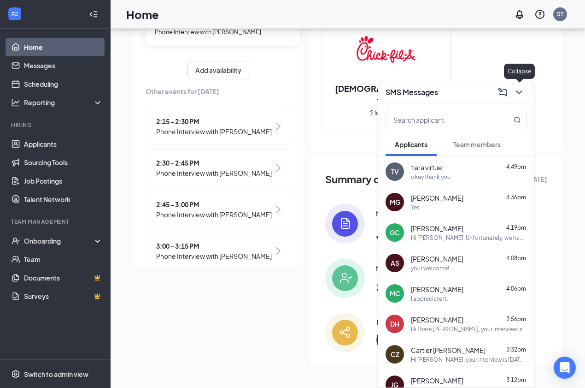
click at [525, 91] on button at bounding box center [519, 92] width 15 height 15
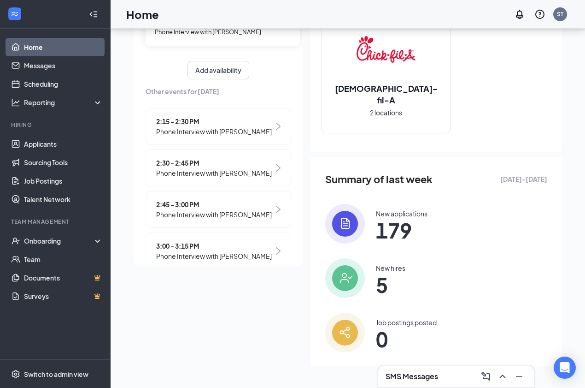
click at [412, 374] on h3 "SMS Messages" at bounding box center [412, 376] width 53 height 10
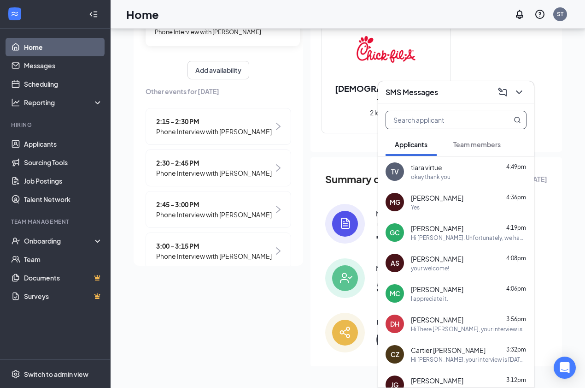
click at [417, 119] on input "text" at bounding box center [440, 120] width 109 height 18
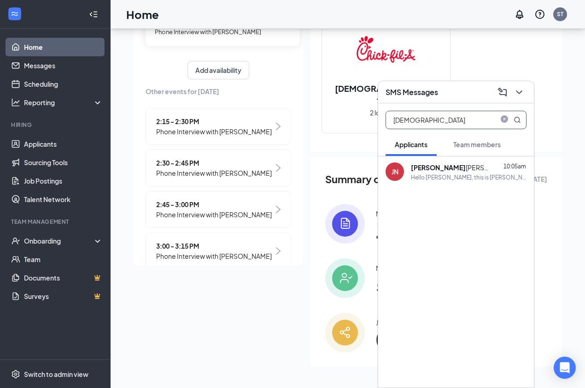
type input "Jude"
drag, startPoint x: 417, startPoint y: 119, endPoint x: 428, endPoint y: 173, distance: 55.5
click at [428, 173] on div "Hello [PERSON_NAME], this is [PERSON_NAME] from [DEMOGRAPHIC_DATA]-fil-A Coconu…" at bounding box center [469, 177] width 116 height 8
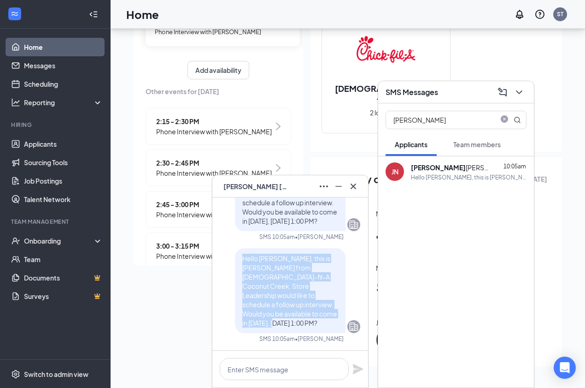
drag, startPoint x: 323, startPoint y: 323, endPoint x: 232, endPoint y: 269, distance: 105.4
click at [235, 269] on div "Hello [PERSON_NAME], this is [PERSON_NAME] from [DEMOGRAPHIC_DATA]-fil-A Coconu…" at bounding box center [290, 290] width 111 height 85
copy span "Hello [PERSON_NAME], this is [PERSON_NAME] from [DEMOGRAPHIC_DATA]-fil-A Coconu…"
click at [358, 185] on icon "Cross" at bounding box center [353, 186] width 11 height 11
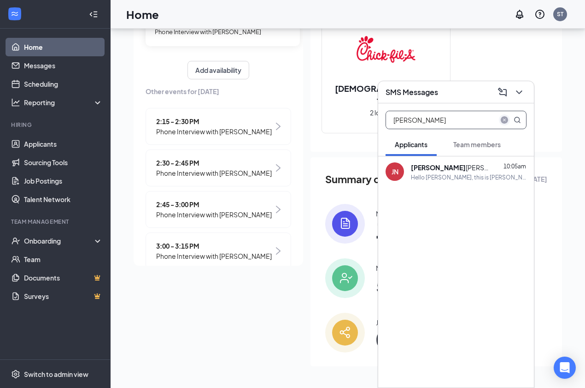
click at [508, 117] on icon "close-circle" at bounding box center [504, 119] width 7 height 7
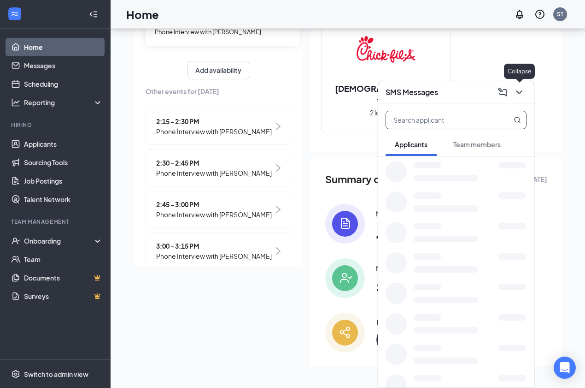
click at [518, 90] on icon "ChevronDown" at bounding box center [519, 92] width 11 height 11
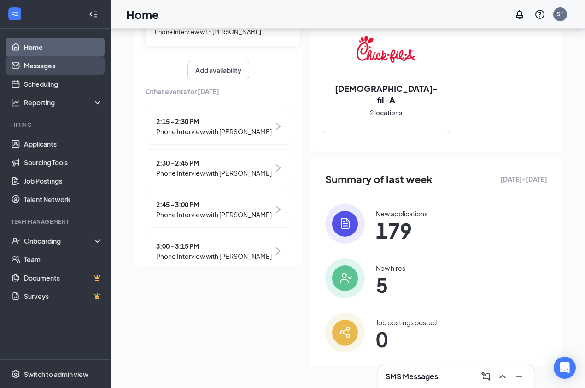
click at [35, 68] on link "Messages" at bounding box center [63, 65] width 79 height 18
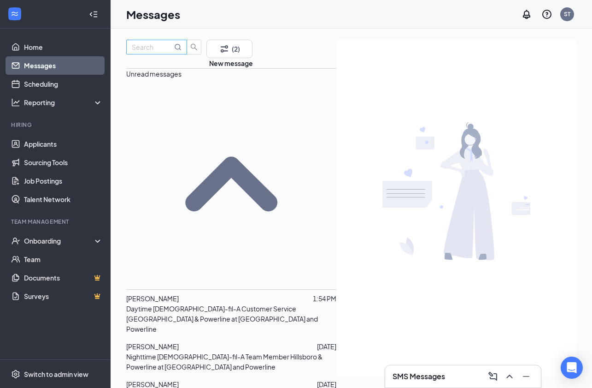
click at [152, 52] on input "text" at bounding box center [152, 47] width 41 height 10
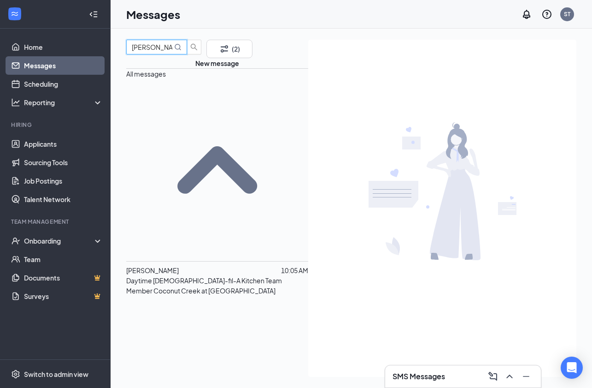
click at [170, 275] on p "Daytime Chick-fil-A Kitchen Team Member Coconut Creek at Coconut Creek" at bounding box center [217, 285] width 182 height 20
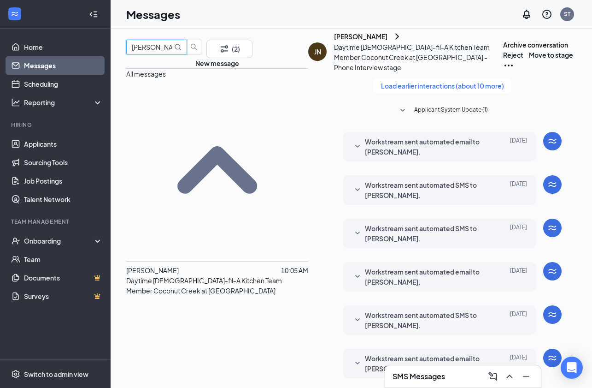
scroll to position [416, 0]
type input "Jude"
checkbox input "true"
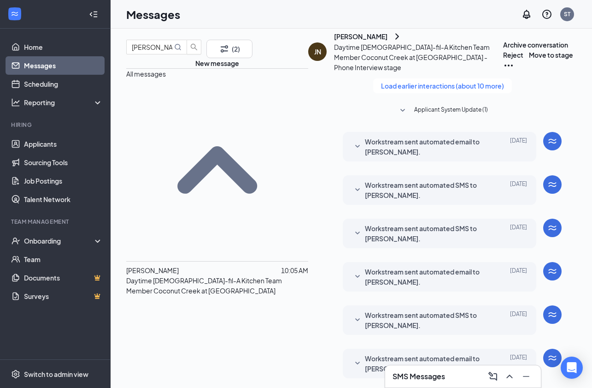
paste textarea "Hello [PERSON_NAME], this is [PERSON_NAME] from [DEMOGRAPHIC_DATA]-fil-A Coconu…"
type textarea "Hello [PERSON_NAME], this is [PERSON_NAME] from [DEMOGRAPHIC_DATA]-fil-A Coconu…"
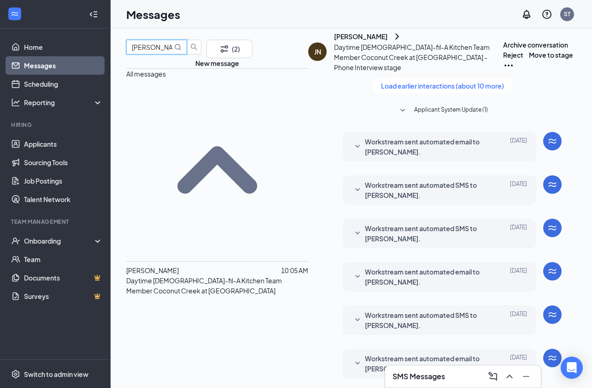
drag, startPoint x: 163, startPoint y: 58, endPoint x: 103, endPoint y: 57, distance: 60.4
click at [103, 57] on div "Home Messages Scheduling Reporting Hiring Applicants Sourcing Tools Job Posting…" at bounding box center [296, 194] width 592 height 388
click at [37, 66] on link "Messages" at bounding box center [63, 65] width 79 height 18
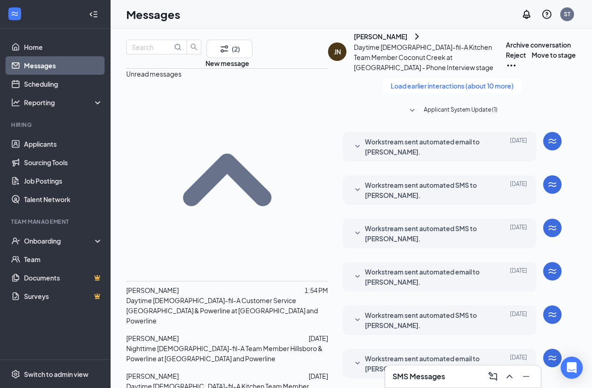
click at [191, 285] on div at bounding box center [242, 290] width 126 height 10
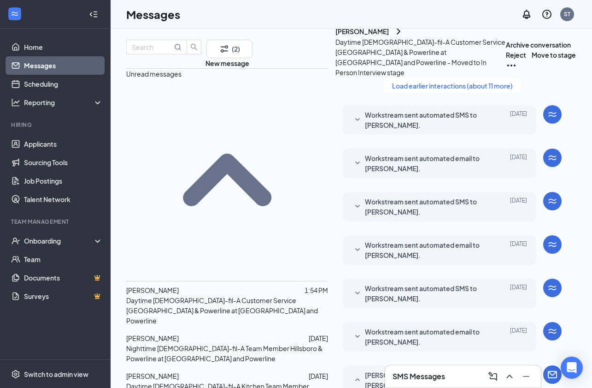
scroll to position [442, 0]
type textarea "Hi Dejah, please reach back out by Friday and I can reschedule your in person i…"
